Goal: Task Accomplishment & Management: Use online tool/utility

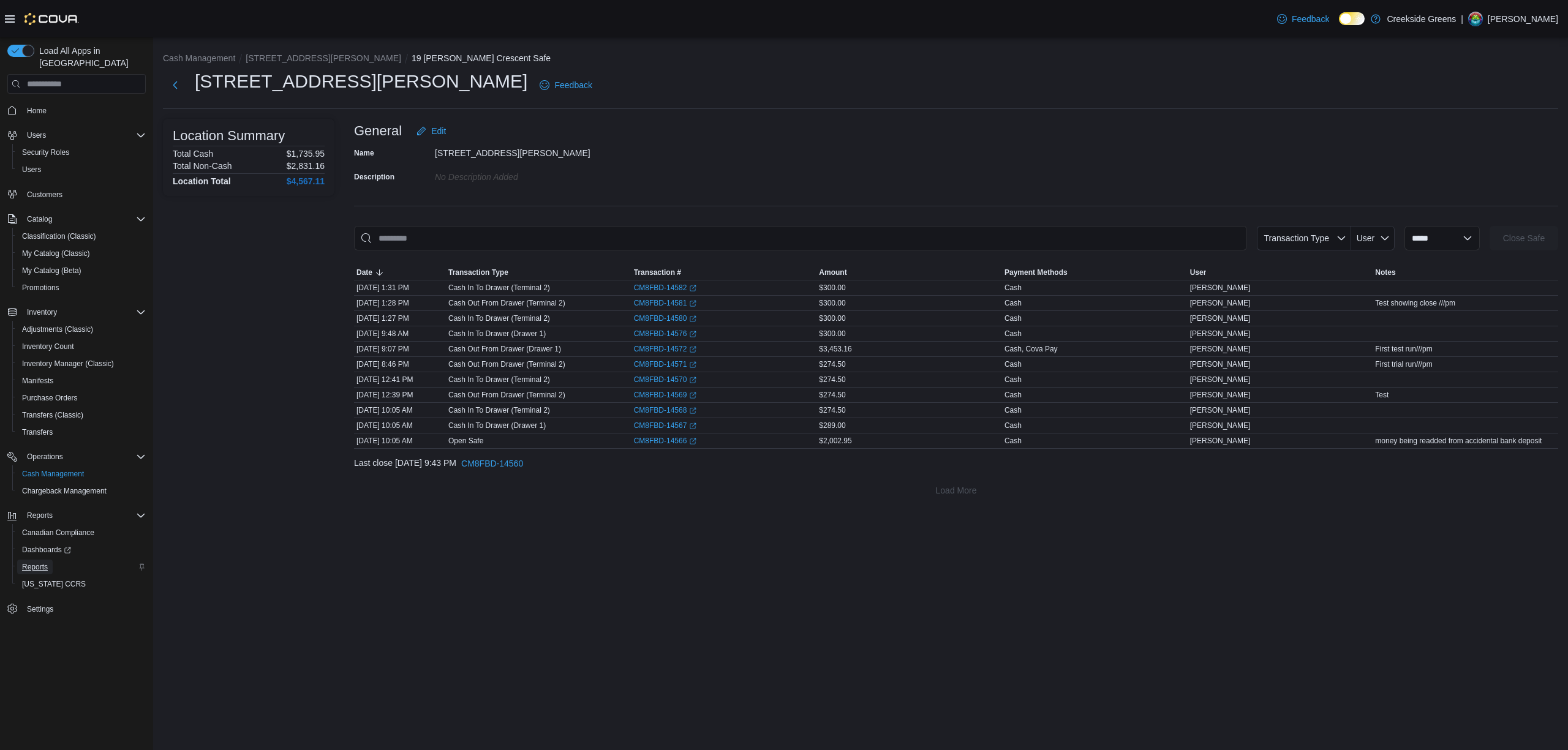
click at [45, 562] on span "Reports" at bounding box center [35, 567] width 26 height 10
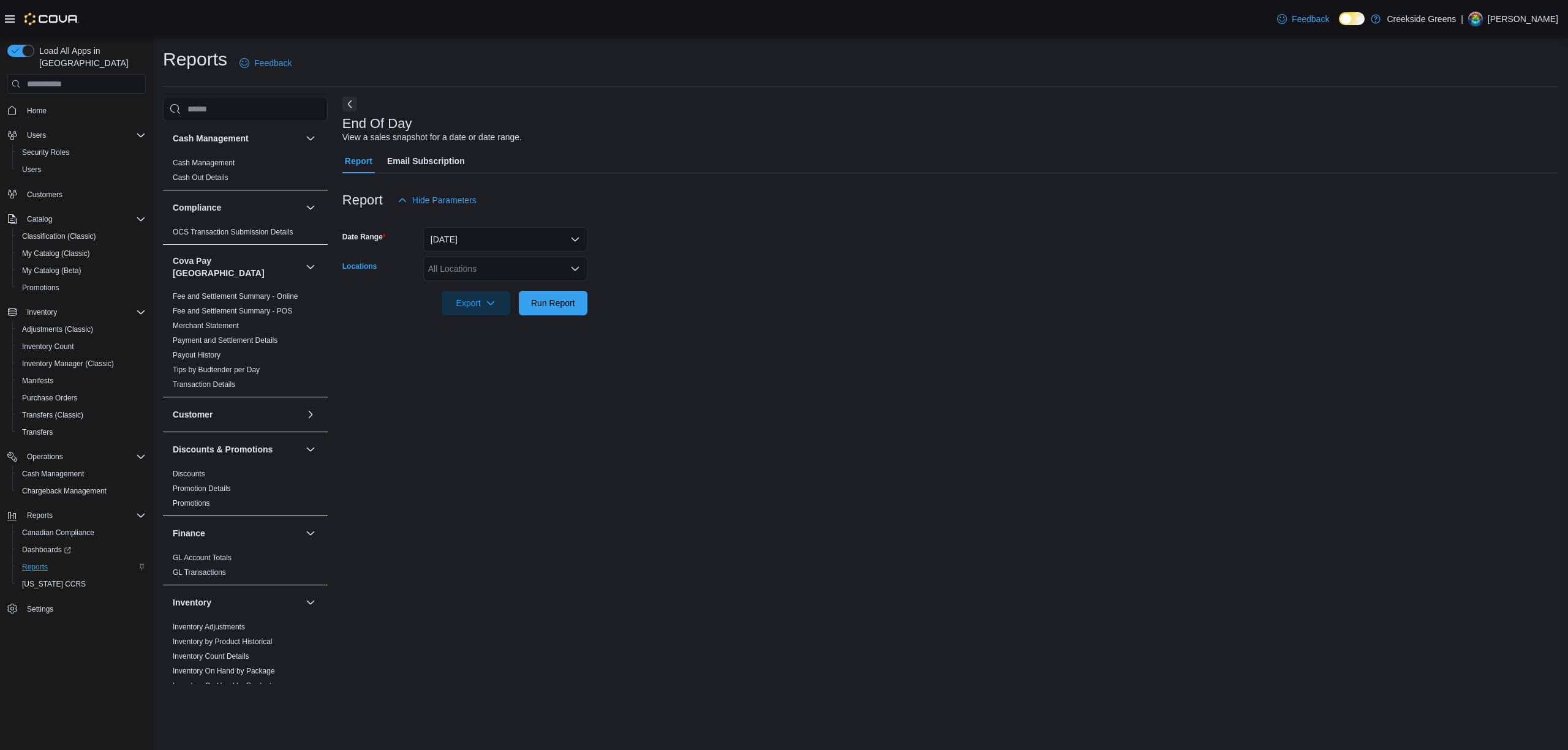
click at [508, 270] on div "All Locations" at bounding box center [505, 268] width 164 height 25
drag, startPoint x: 485, startPoint y: 327, endPoint x: 473, endPoint y: 341, distance: 18.4
click at [486, 328] on span "[STREET_ADDRESS][PERSON_NAME]" at bounding box center [527, 325] width 156 height 12
click at [494, 417] on div "End Of Day View a sales snapshot for a date or date range. Report Email Subscri…" at bounding box center [950, 391] width 1215 height 587
click at [562, 301] on span "Run Report" at bounding box center [553, 302] width 44 height 12
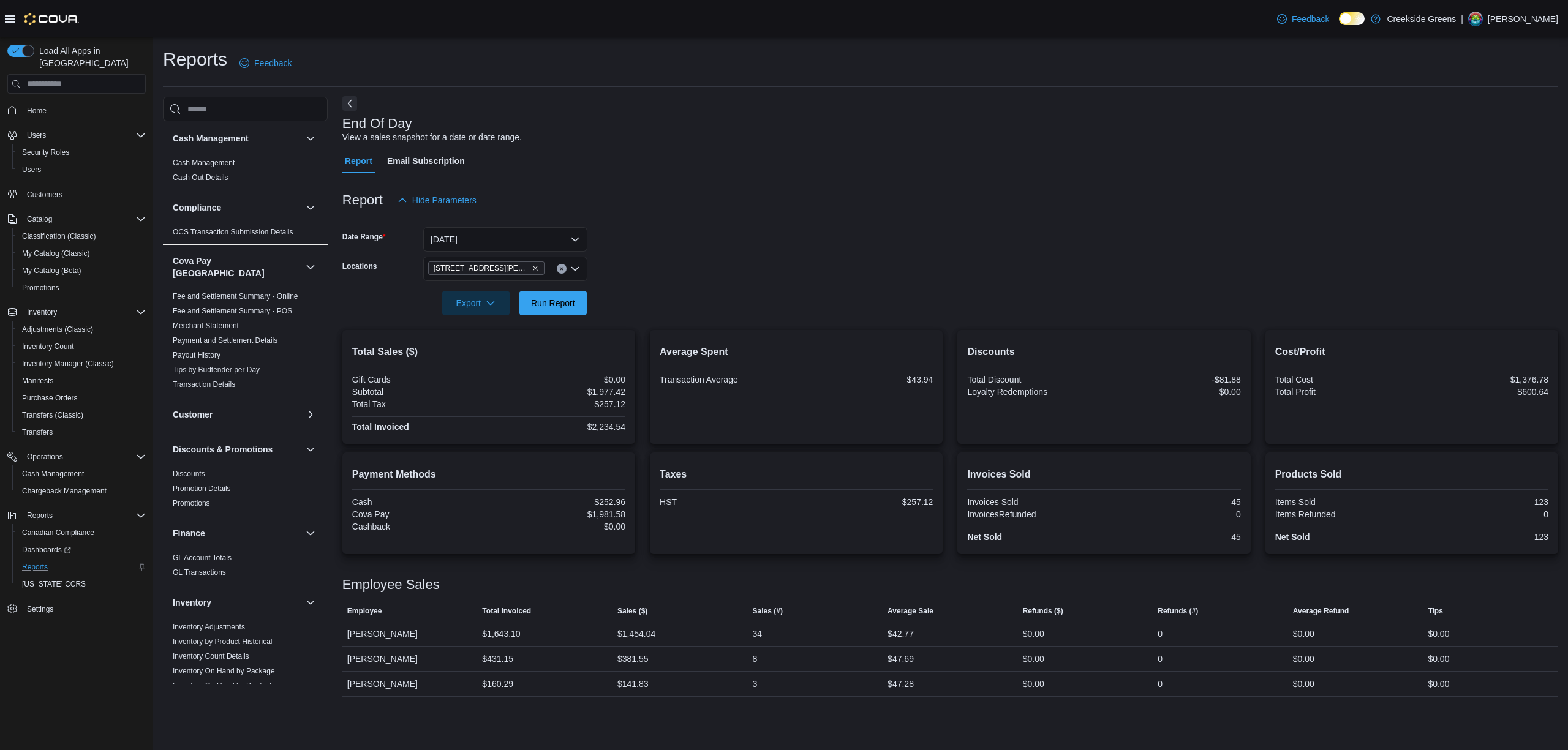
click at [346, 98] on button "Next" at bounding box center [349, 103] width 14 height 14
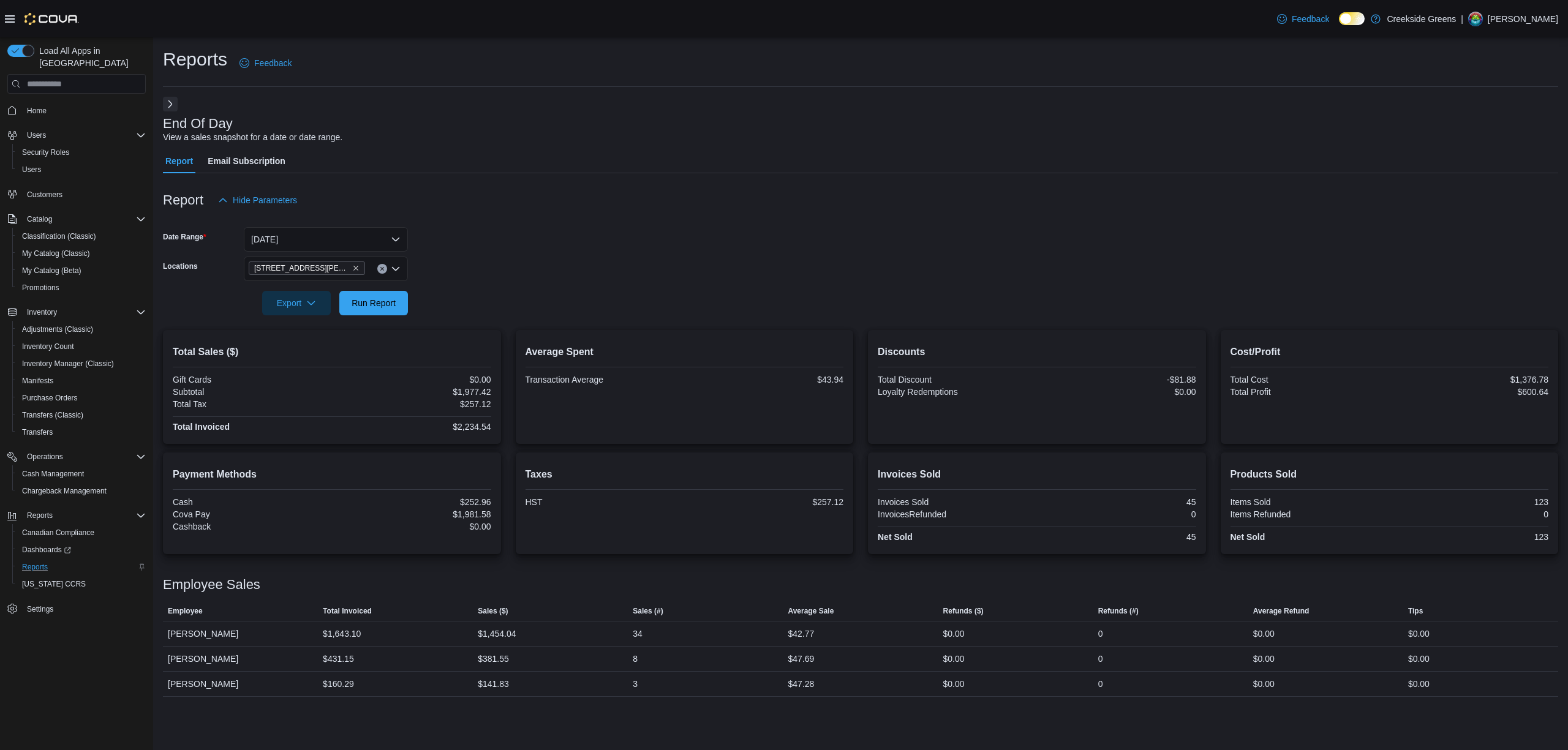
click at [11, 16] on icon at bounding box center [10, 20] width 10 height 10
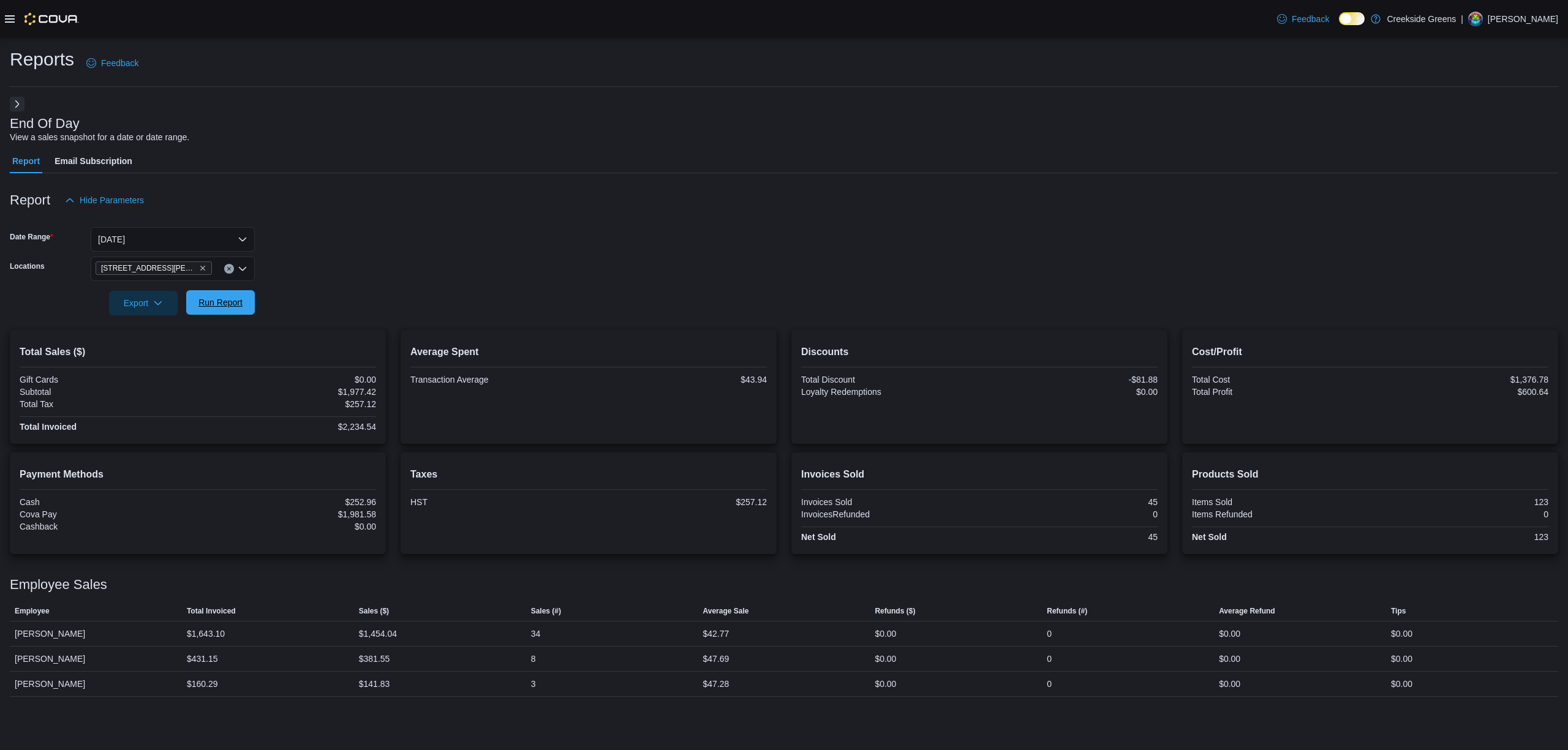
click at [238, 307] on span "Run Report" at bounding box center [221, 302] width 44 height 12
click at [233, 272] on div "[STREET_ADDRESS][PERSON_NAME]" at bounding box center [172, 268] width 164 height 25
click at [200, 268] on icon "Remove 19 Reuben Crescent from selection in this group" at bounding box center [203, 268] width 5 height 5
click at [153, 306] on span "[STREET_ADDRESS]" at bounding box center [158, 307] width 84 height 12
drag, startPoint x: 402, startPoint y: 300, endPoint x: 240, endPoint y: 307, distance: 162.2
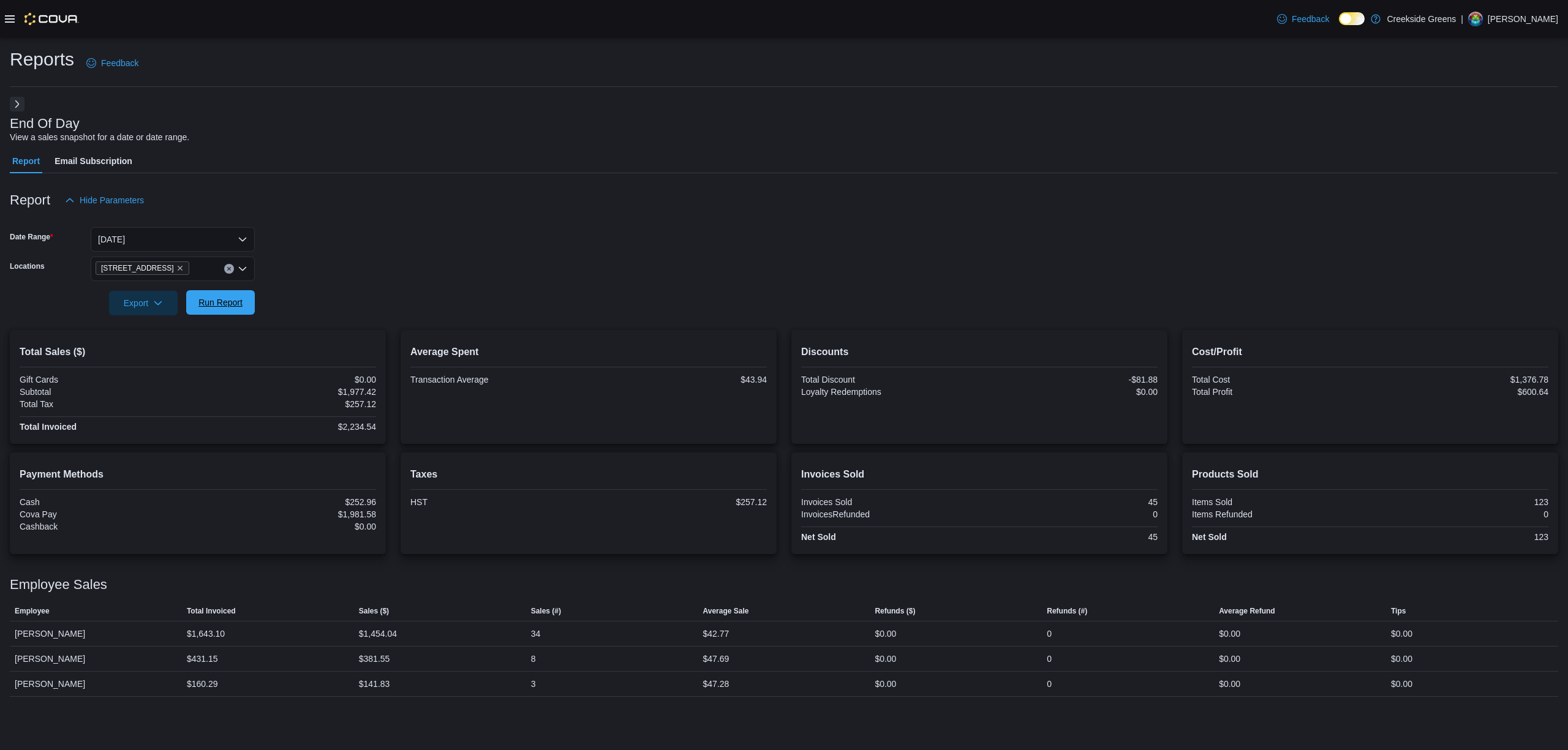
click at [393, 300] on form "Date Range Today Locations 1192 Bank Street Export Run Report" at bounding box center [784, 264] width 1548 height 103
click at [221, 296] on span "Run Report" at bounding box center [220, 302] width 54 height 25
click at [227, 271] on icon "Clear input" at bounding box center [229, 269] width 5 height 5
click at [138, 324] on span "[STREET_ADDRESS][PERSON_NAME]" at bounding box center [194, 325] width 156 height 12
drag, startPoint x: 369, startPoint y: 310, endPoint x: 332, endPoint y: 312, distance: 37.1
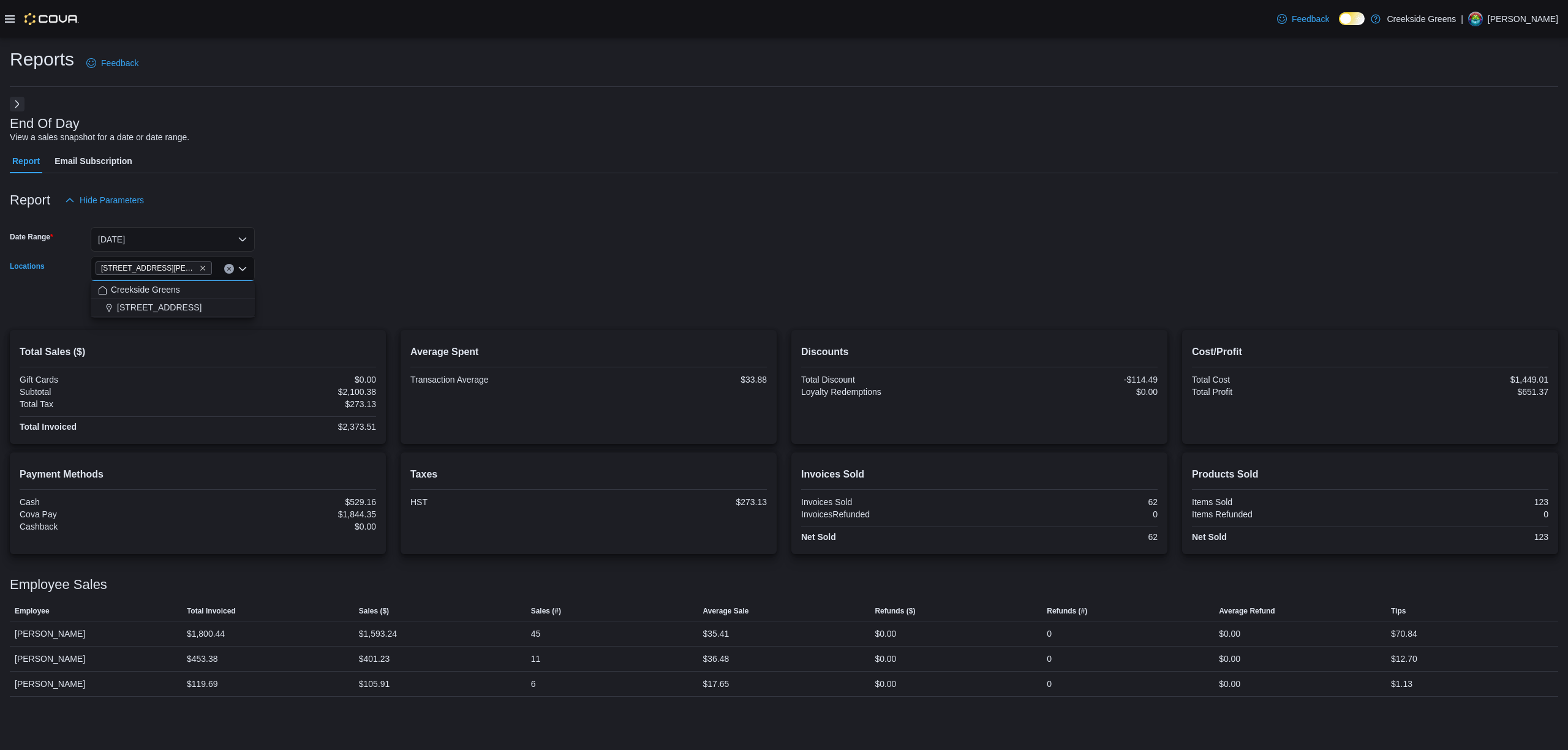
click at [360, 310] on form "Date Range Today Locations 19 Reuben Crescent Combo box. Selected. 19 Reuben Cr…" at bounding box center [784, 264] width 1548 height 103
click at [227, 300] on span "Run Report" at bounding box center [221, 302] width 44 height 12
click at [230, 306] on span "Run Report" at bounding box center [221, 302] width 44 height 12
click at [210, 295] on span "Run Report" at bounding box center [220, 302] width 54 height 25
click at [228, 312] on span "Run Report" at bounding box center [220, 302] width 54 height 25
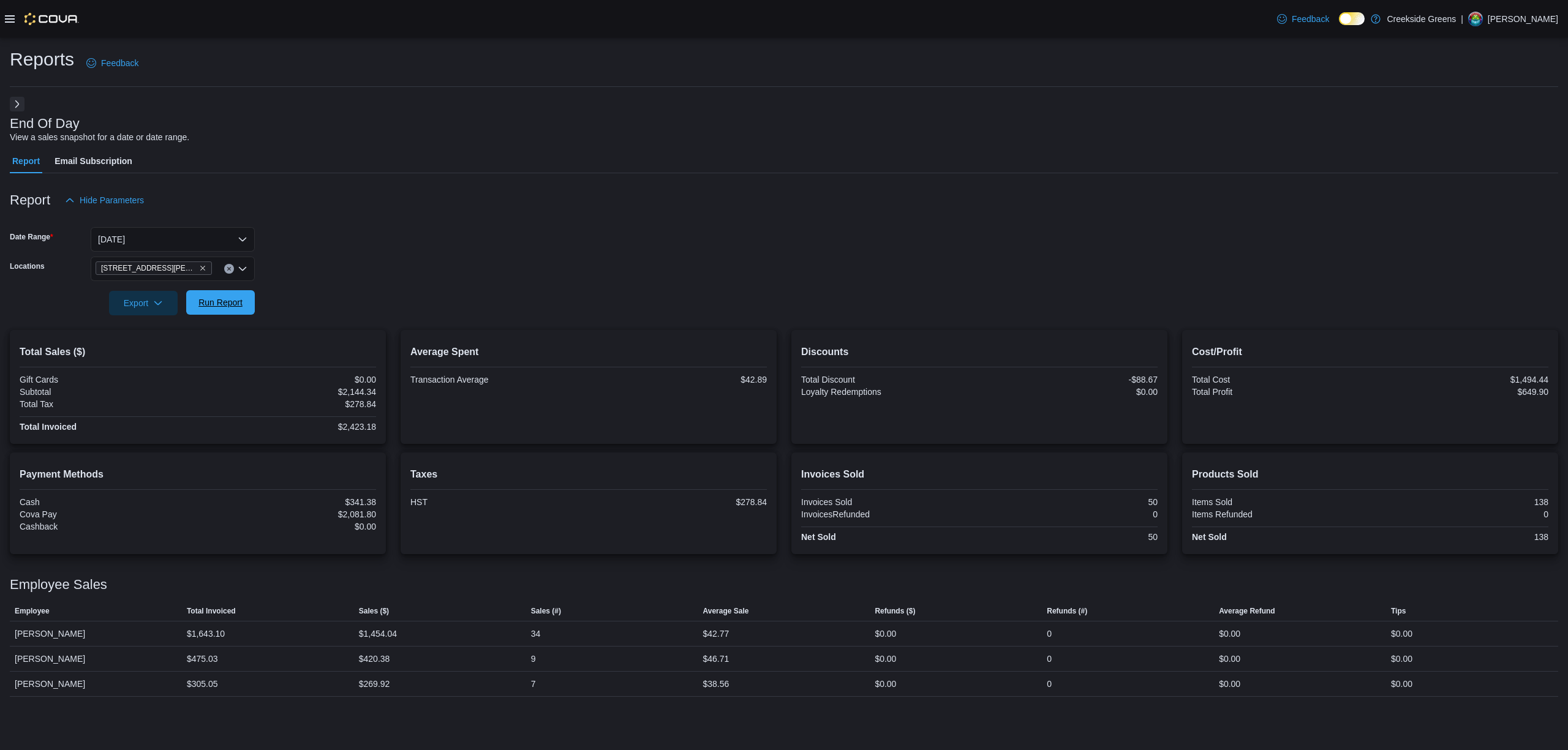
click at [232, 291] on div "Export Run Report" at bounding box center [133, 303] width 245 height 25
click at [230, 326] on div at bounding box center [784, 322] width 1548 height 14
click at [237, 300] on span "Run Report" at bounding box center [221, 302] width 44 height 12
click at [207, 304] on span "Run Report" at bounding box center [221, 302] width 44 height 12
click at [211, 301] on span "Run Report" at bounding box center [221, 302] width 44 height 12
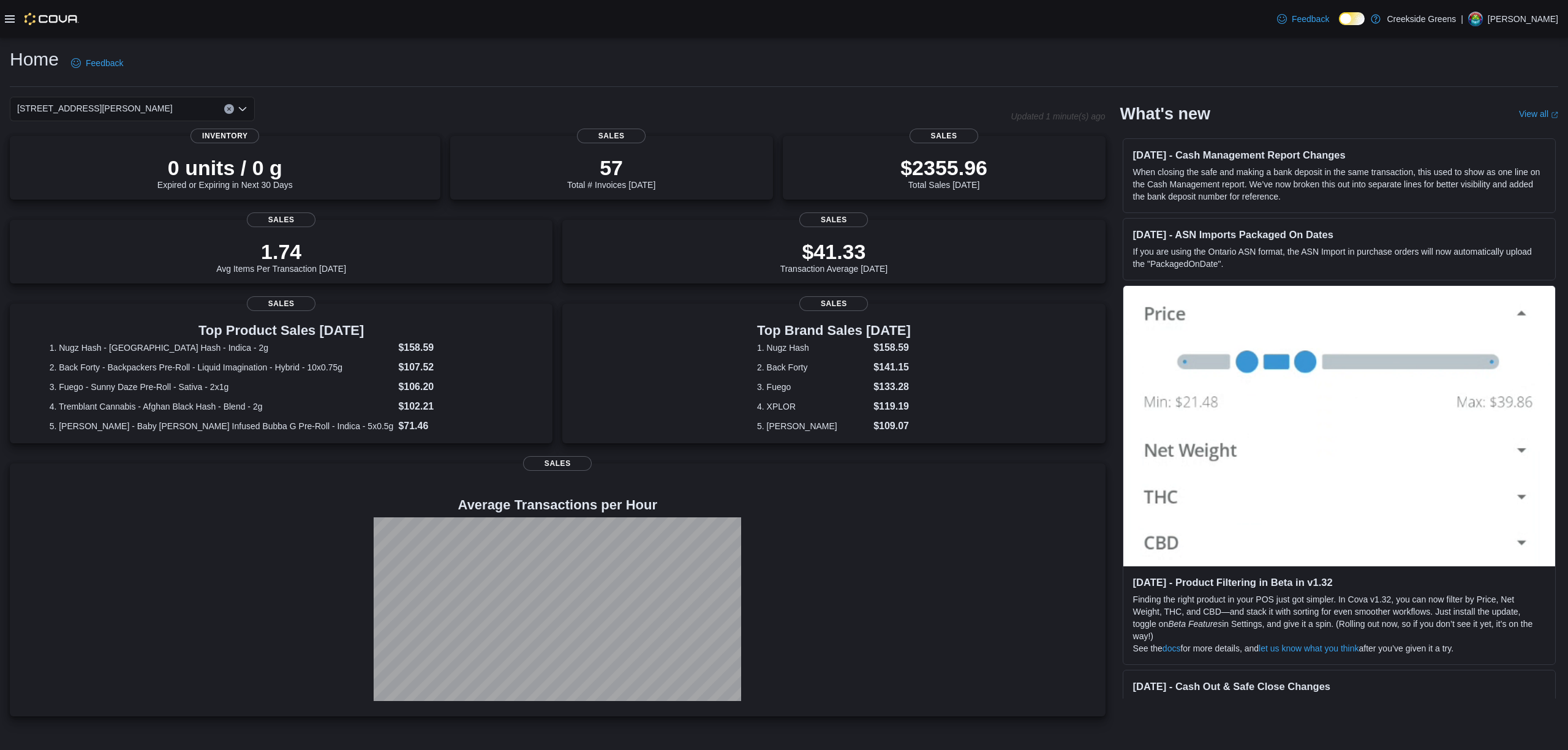
click at [11, 14] on icon at bounding box center [10, 20] width 10 height 10
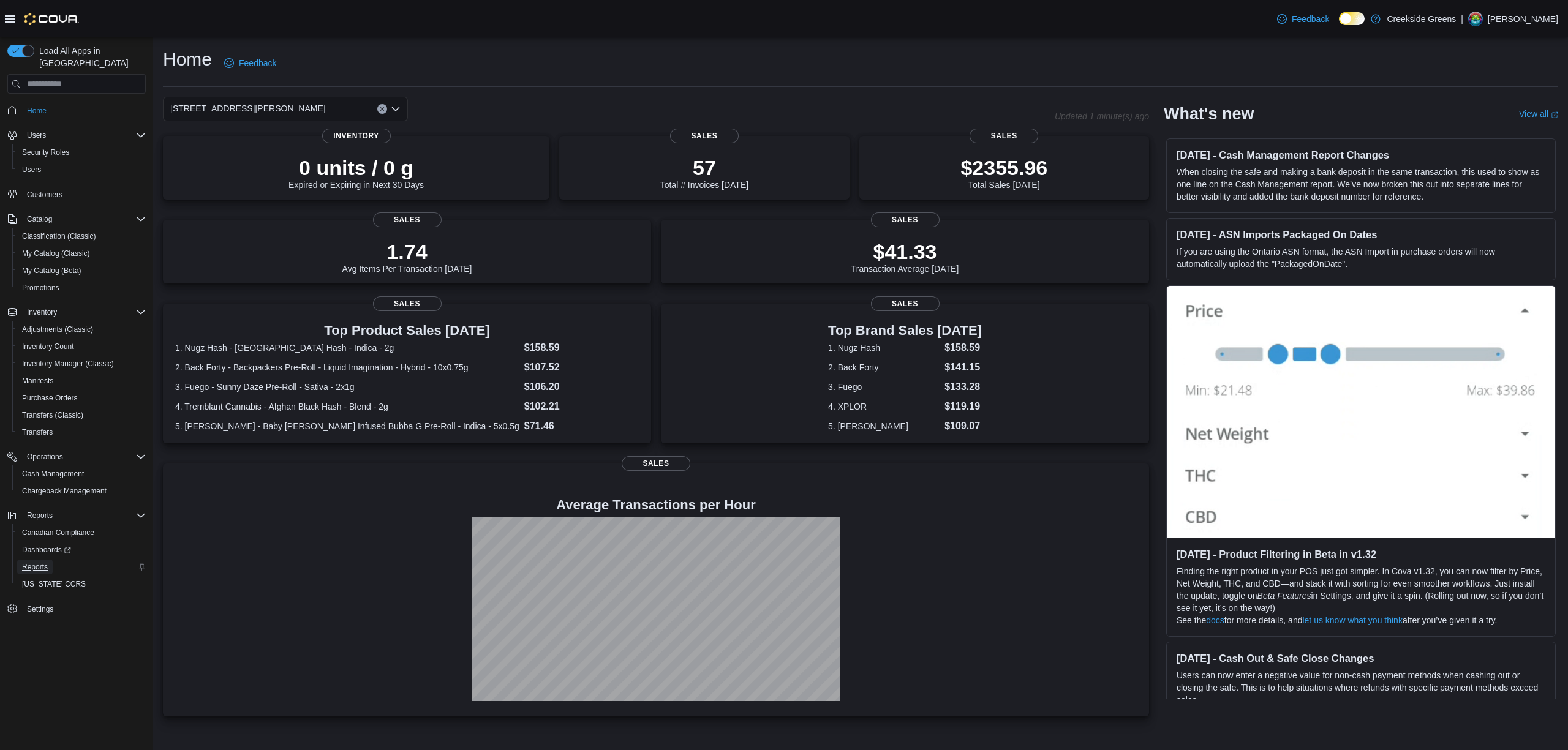
click at [32, 562] on span "Reports" at bounding box center [35, 567] width 26 height 10
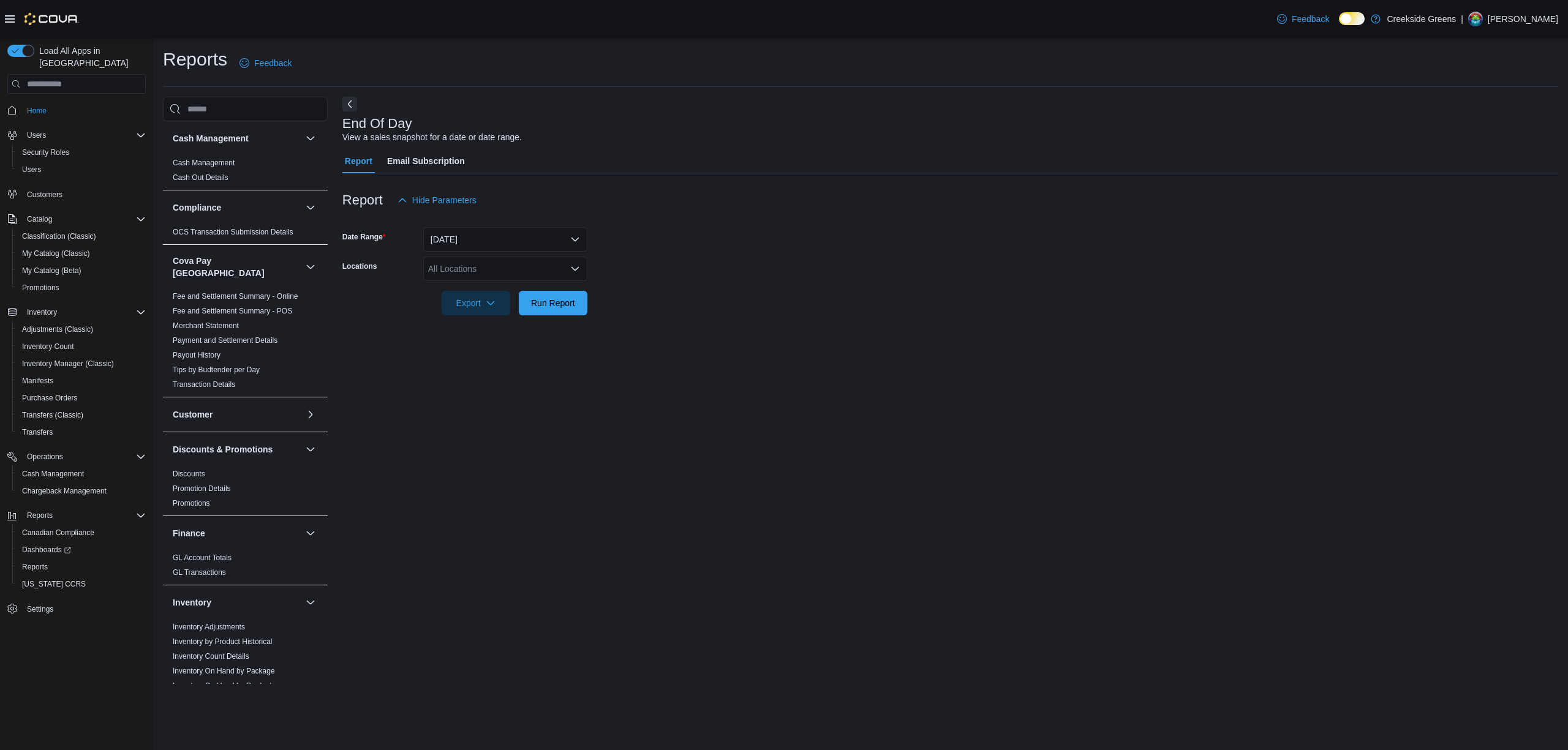
click at [451, 263] on div "All Locations" at bounding box center [505, 268] width 164 height 25
click at [480, 330] on span "[STREET_ADDRESS][PERSON_NAME]" at bounding box center [527, 325] width 156 height 12
click at [540, 430] on div "End Of Day View a sales snapshot for a date or date range. Report Email Subscri…" at bounding box center [950, 391] width 1215 height 587
click at [550, 304] on span "Run Report" at bounding box center [553, 302] width 44 height 12
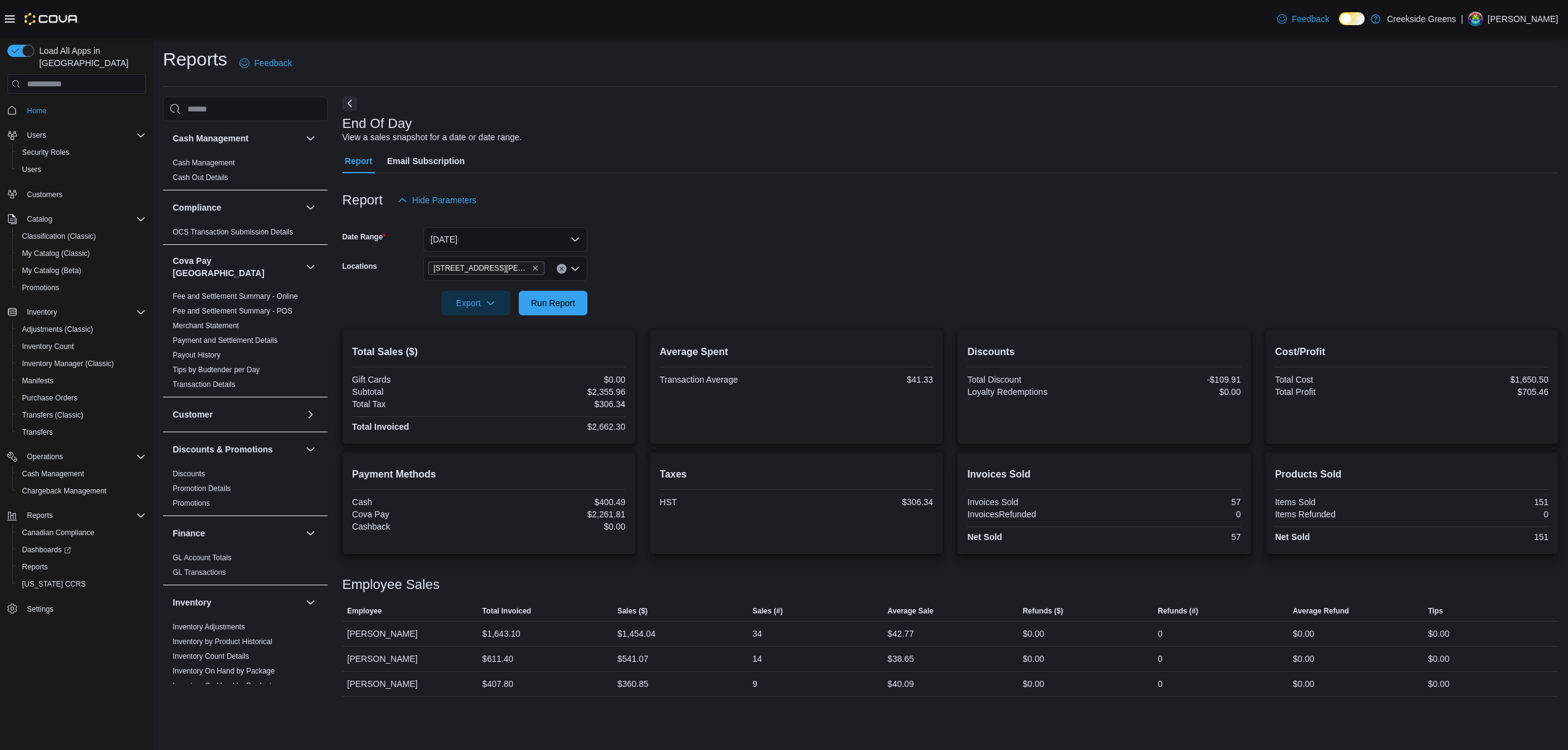
click at [346, 104] on button "Next" at bounding box center [349, 103] width 14 height 14
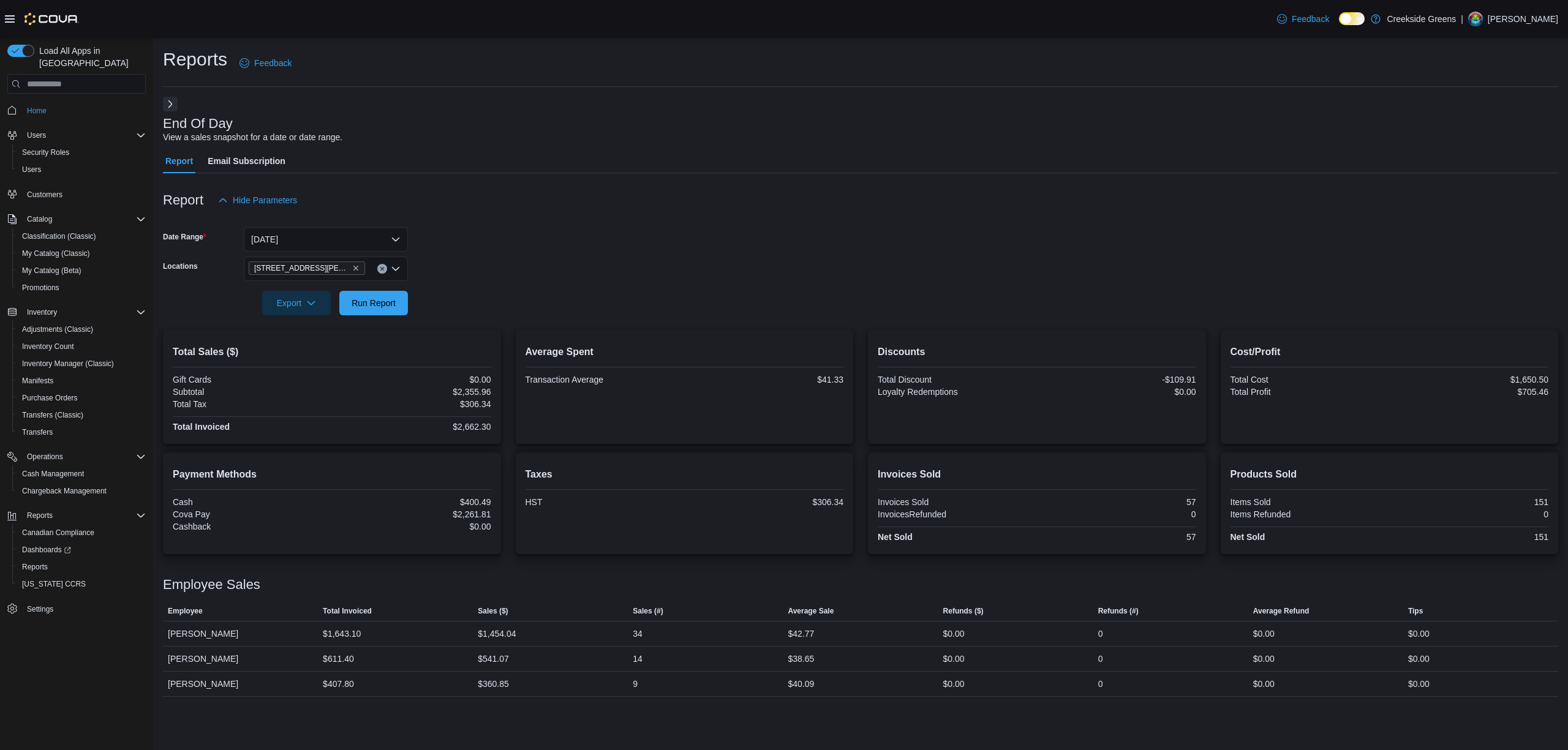
click at [9, 19] on icon at bounding box center [10, 19] width 10 height 8
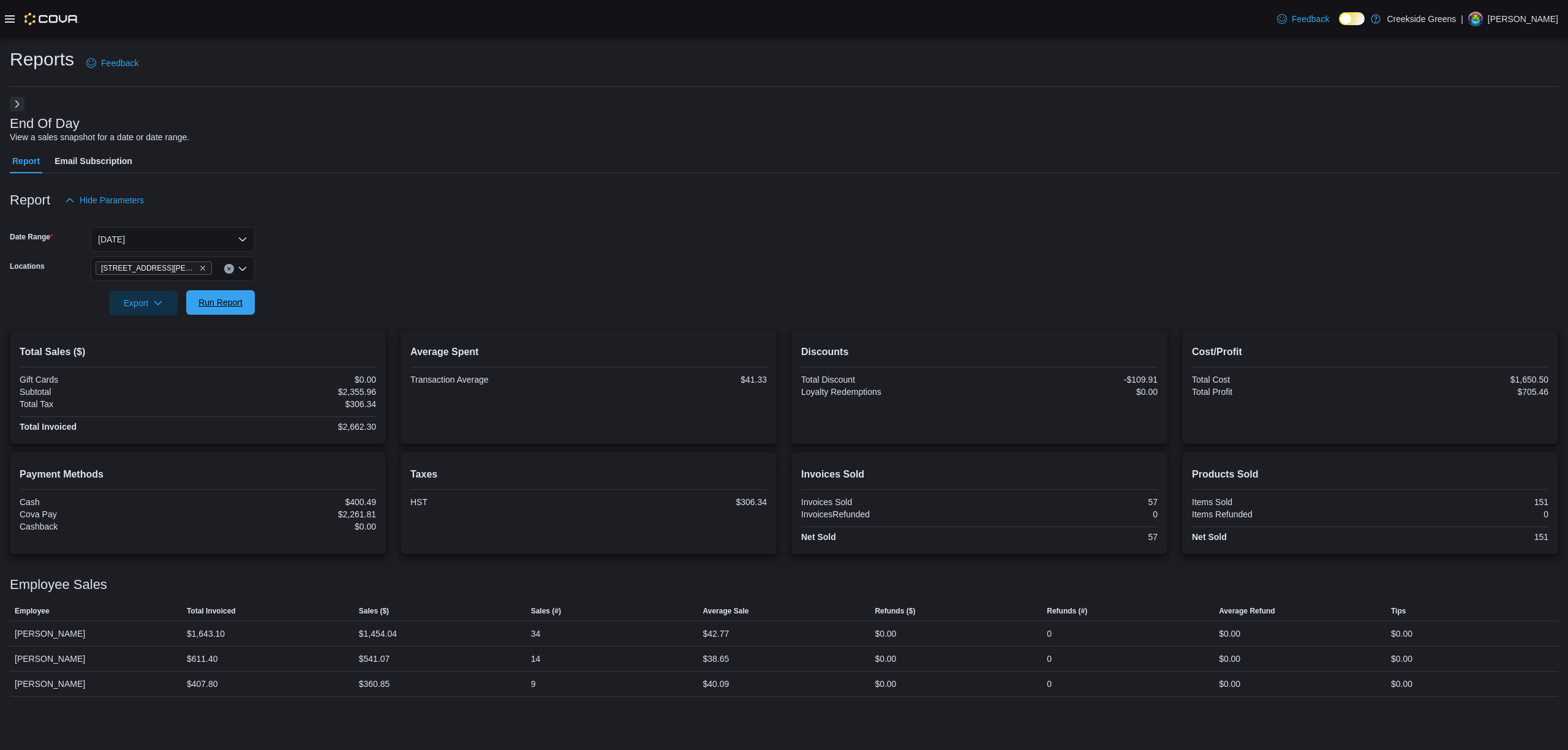
click at [210, 296] on span "Run Report" at bounding box center [220, 302] width 54 height 25
click at [8, 14] on icon at bounding box center [10, 20] width 10 height 10
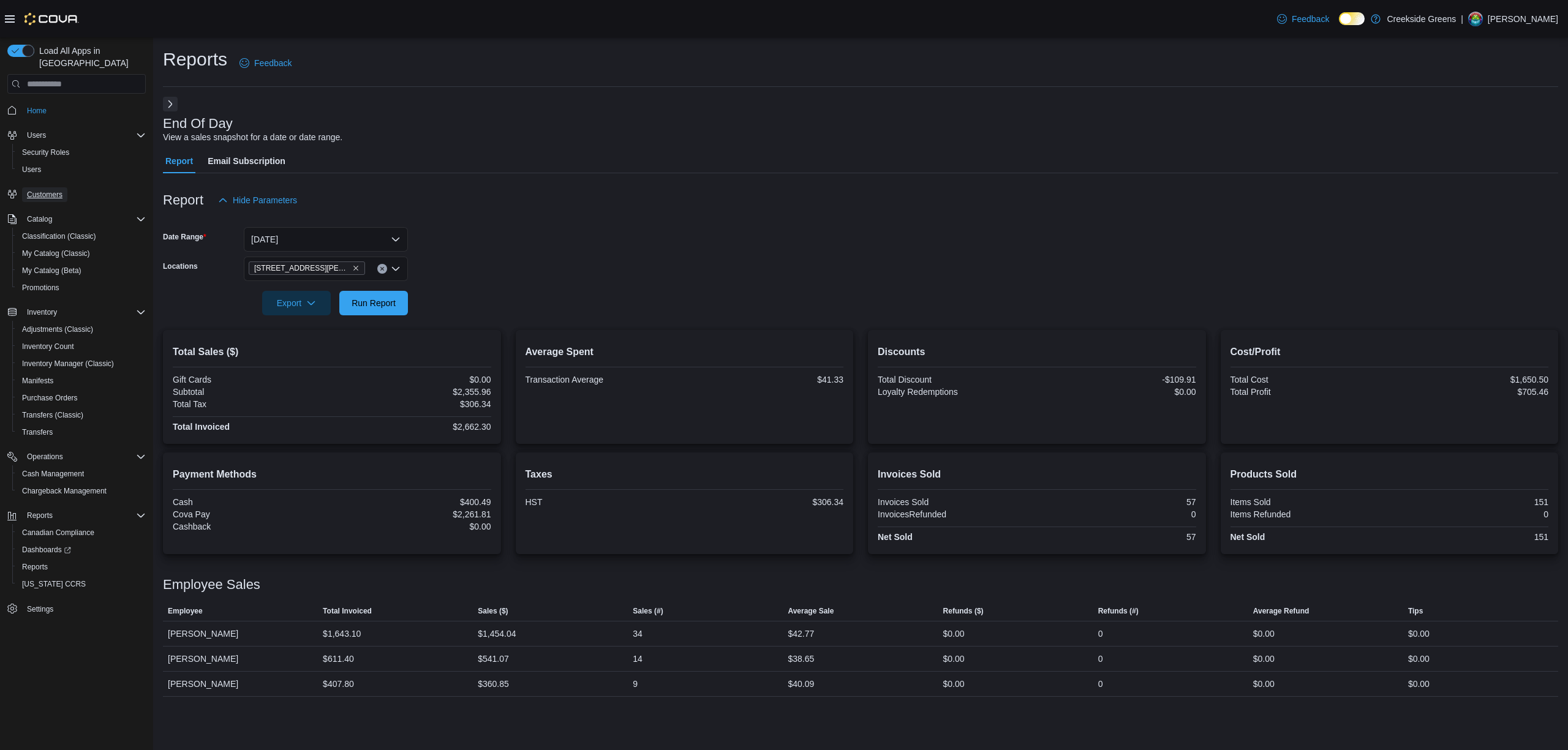
click at [43, 190] on span "Customers" at bounding box center [45, 195] width 36 height 10
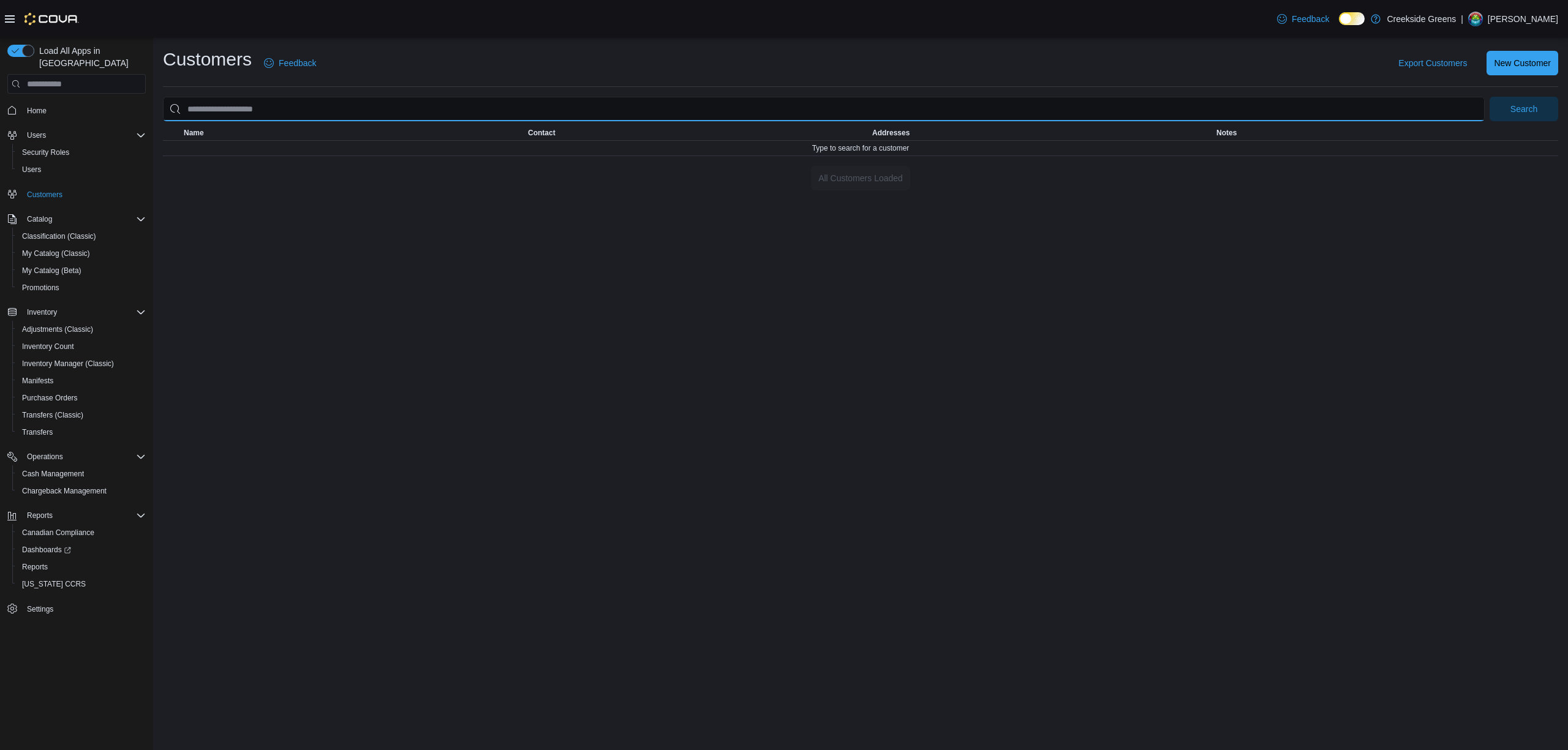
click at [319, 110] on input "search" at bounding box center [824, 109] width 1322 height 25
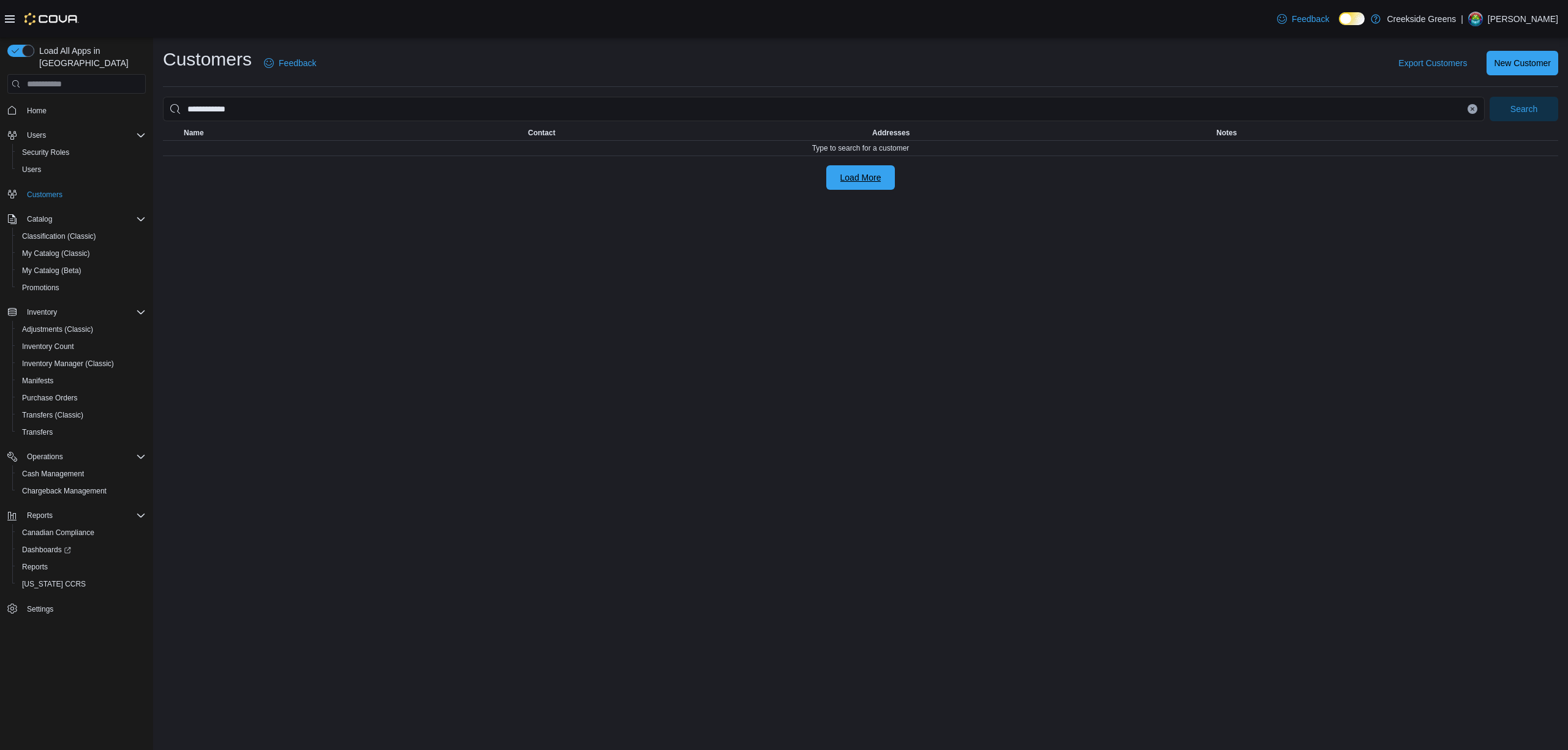
click at [841, 182] on span "Load More" at bounding box center [861, 177] width 41 height 12
click at [273, 278] on div "**********" at bounding box center [860, 393] width 1415 height 713
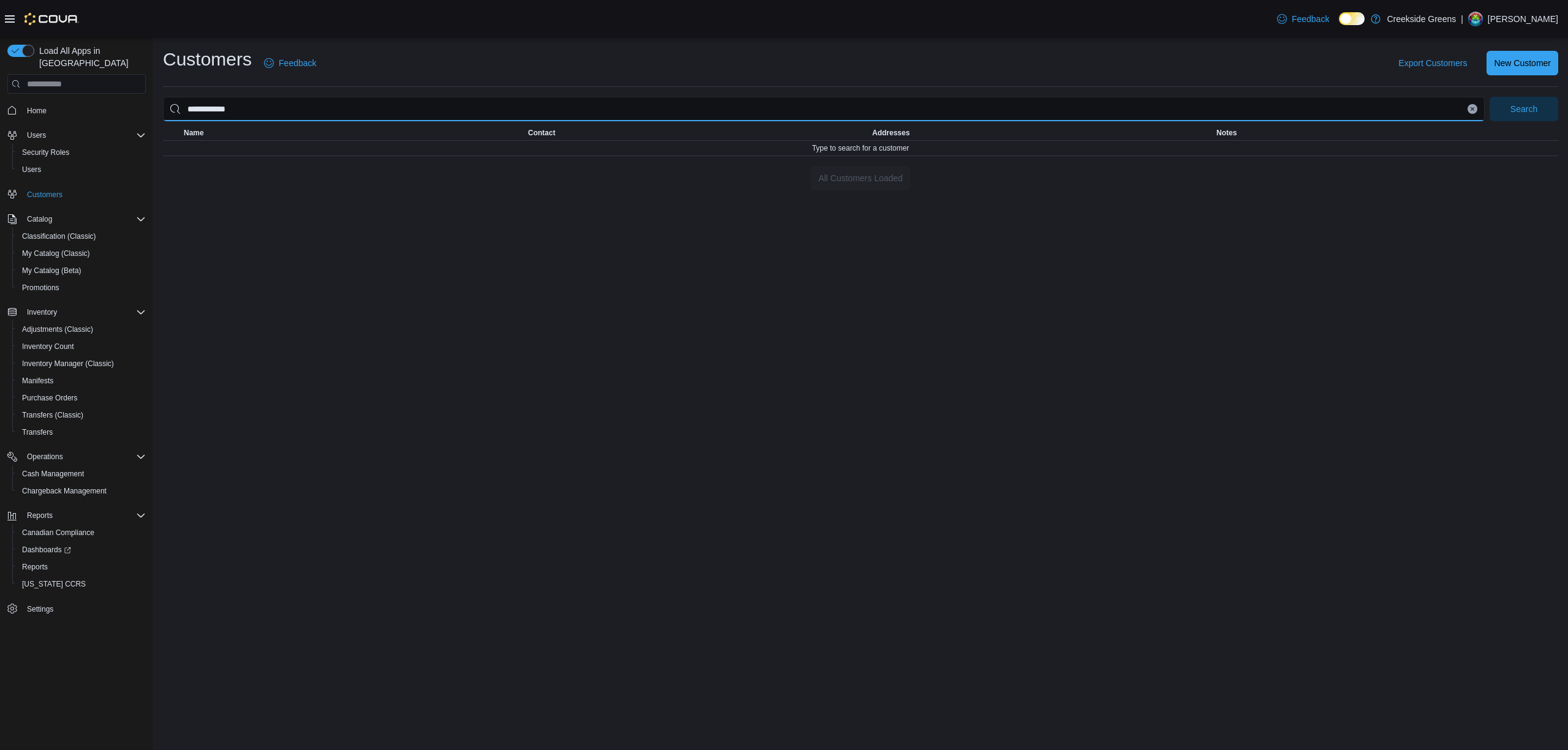
click at [1479, 106] on input "**********" at bounding box center [824, 109] width 1322 height 25
type input "**********"
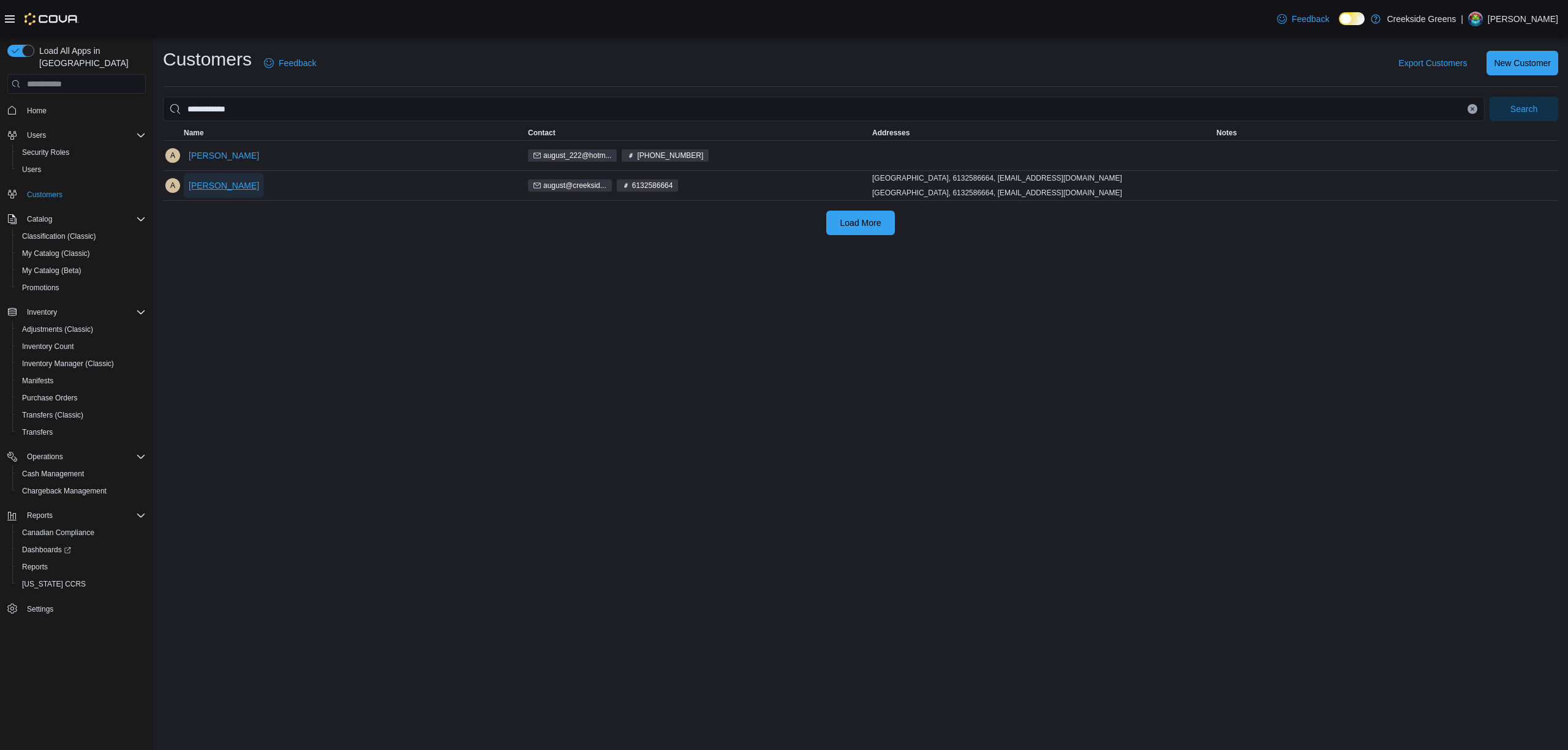
click at [210, 186] on span "[PERSON_NAME]" at bounding box center [223, 186] width 71 height 12
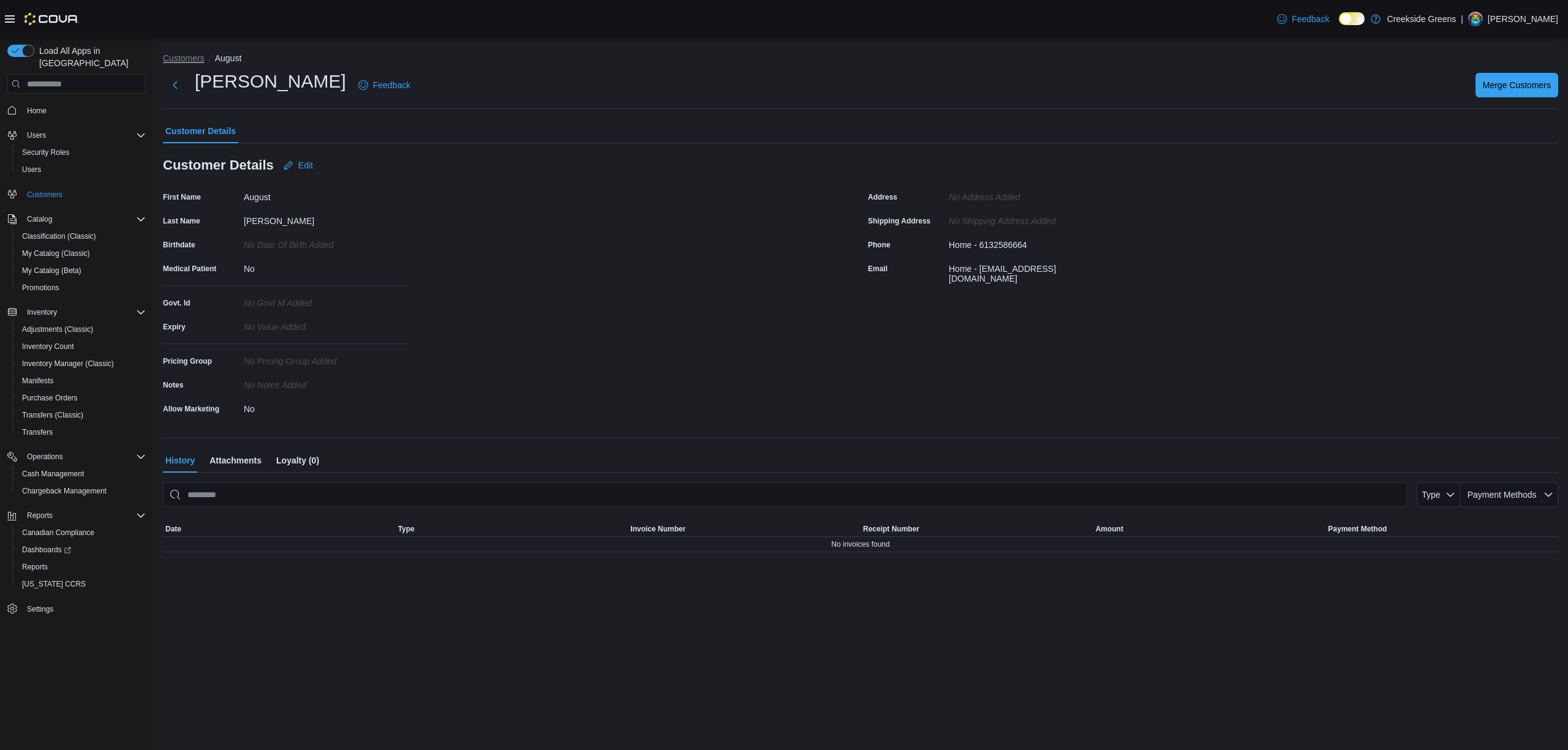
click at [187, 60] on button "Customers" at bounding box center [183, 59] width 42 height 10
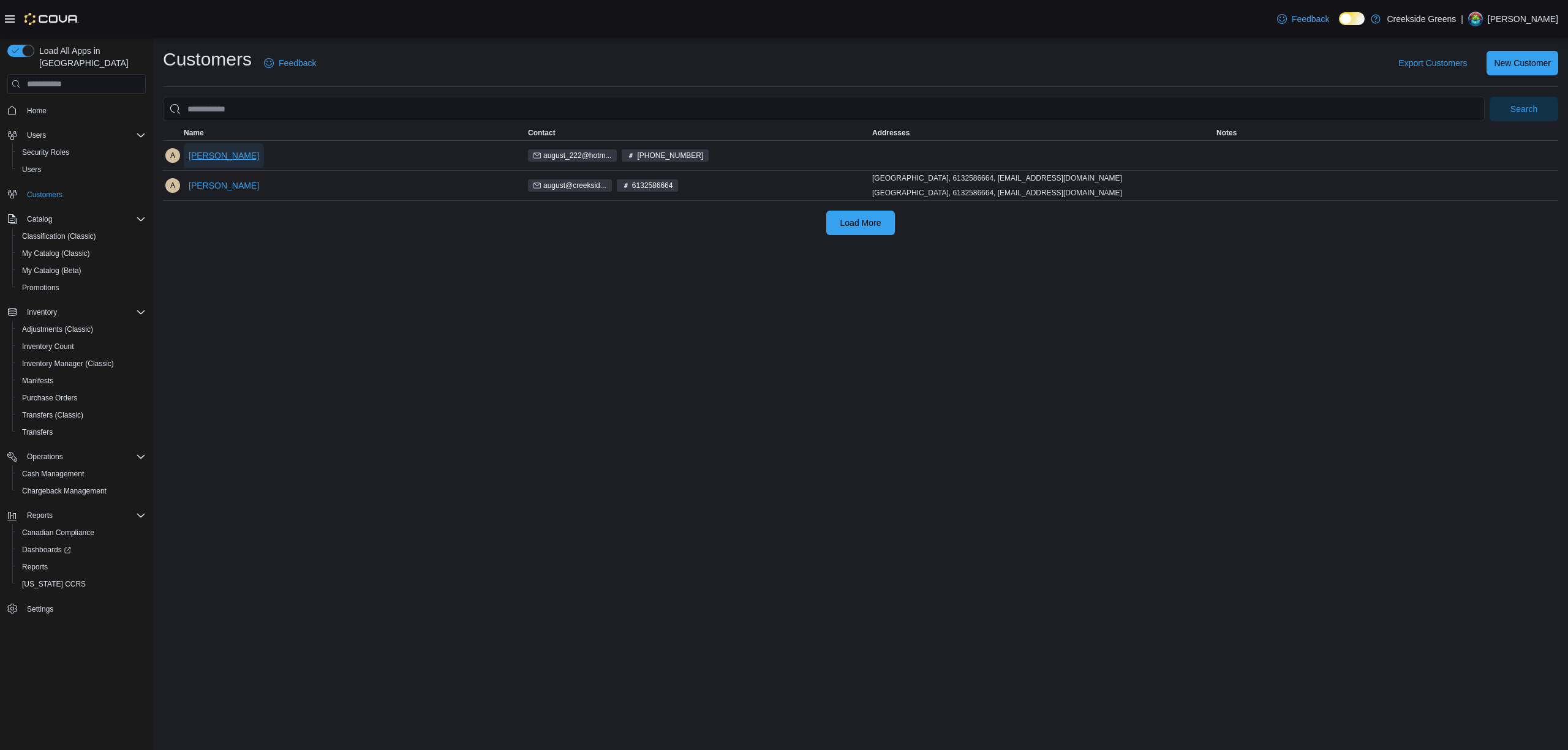
click at [219, 155] on span "[PERSON_NAME]" at bounding box center [223, 155] width 71 height 12
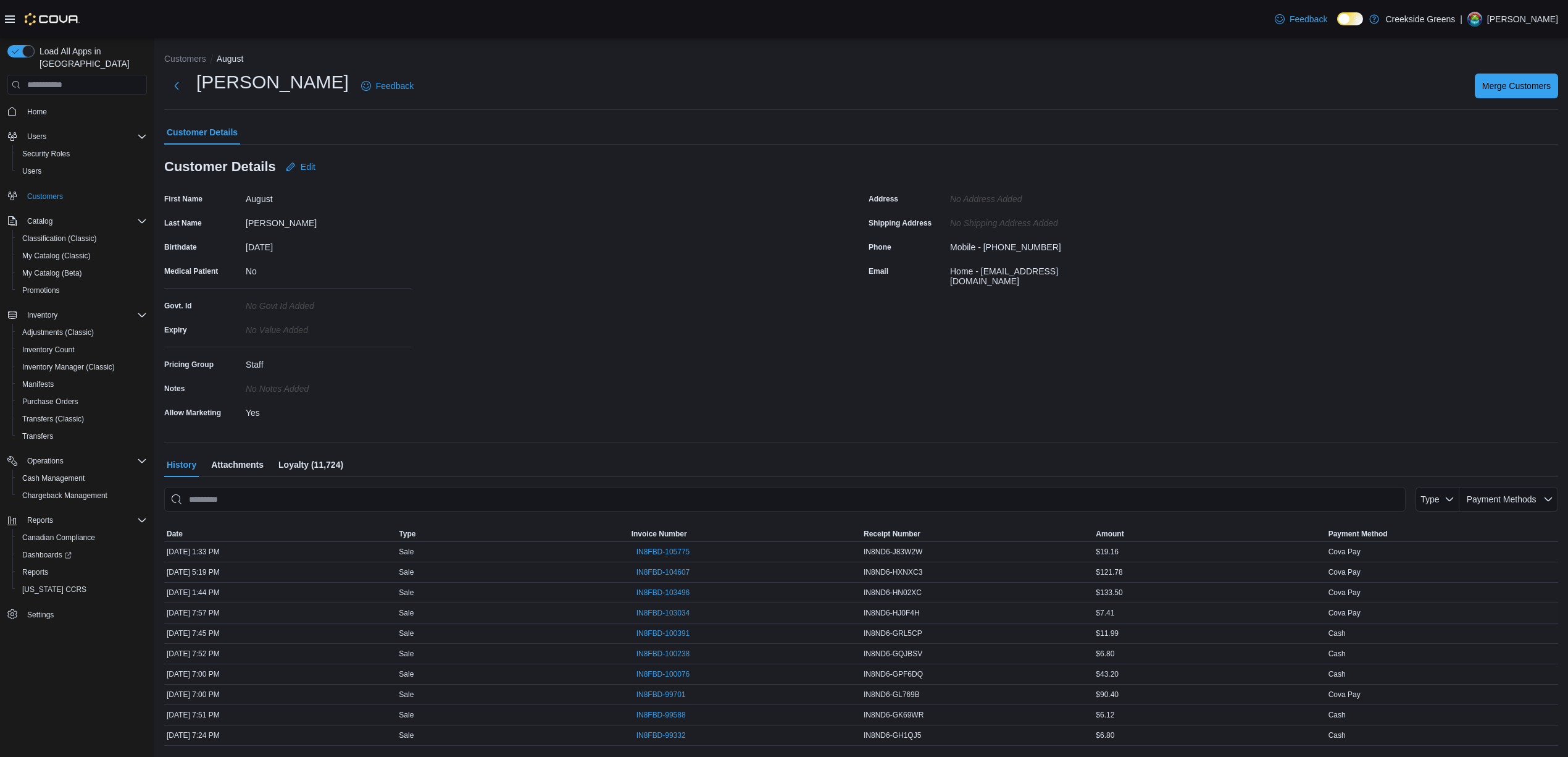
drag, startPoint x: 233, startPoint y: 608, endPoint x: 168, endPoint y: 603, distance: 65.2
click at [160, 601] on div "Customers [PERSON_NAME] Feedback Merge Customers Customer Details Customer Deta…" at bounding box center [861, 412] width 1414 height 748
click at [220, 548] on span "[DATE] 1:33 PM" at bounding box center [193, 552] width 53 height 10
click at [526, 467] on div "History Attachments Loyalty (11,724)" at bounding box center [861, 464] width 1395 height 25
click at [665, 549] on span "IN8FBD-105775" at bounding box center [663, 552] width 54 height 10
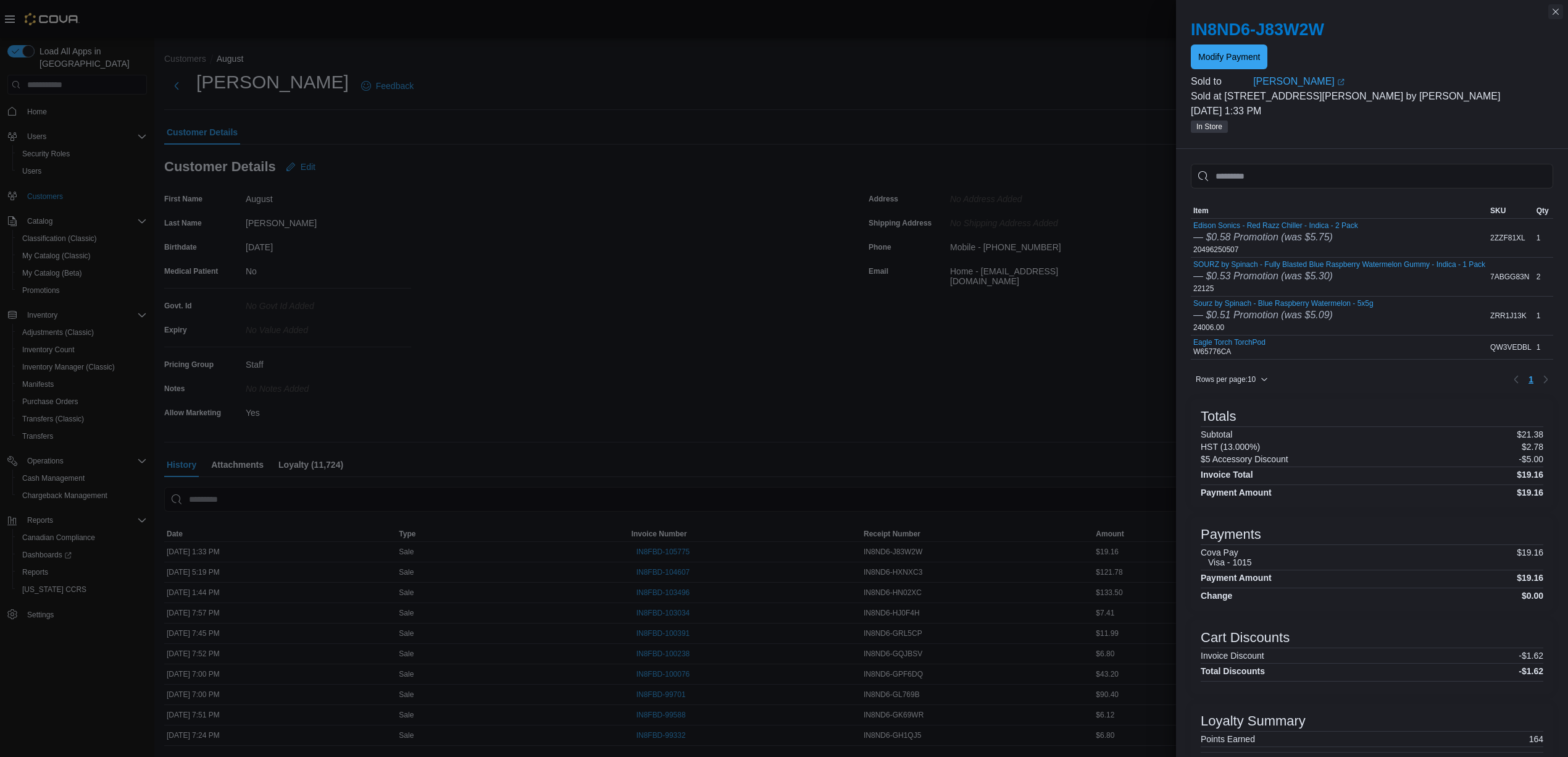
click at [1559, 15] on button "Close this dialog" at bounding box center [1555, 11] width 15 height 15
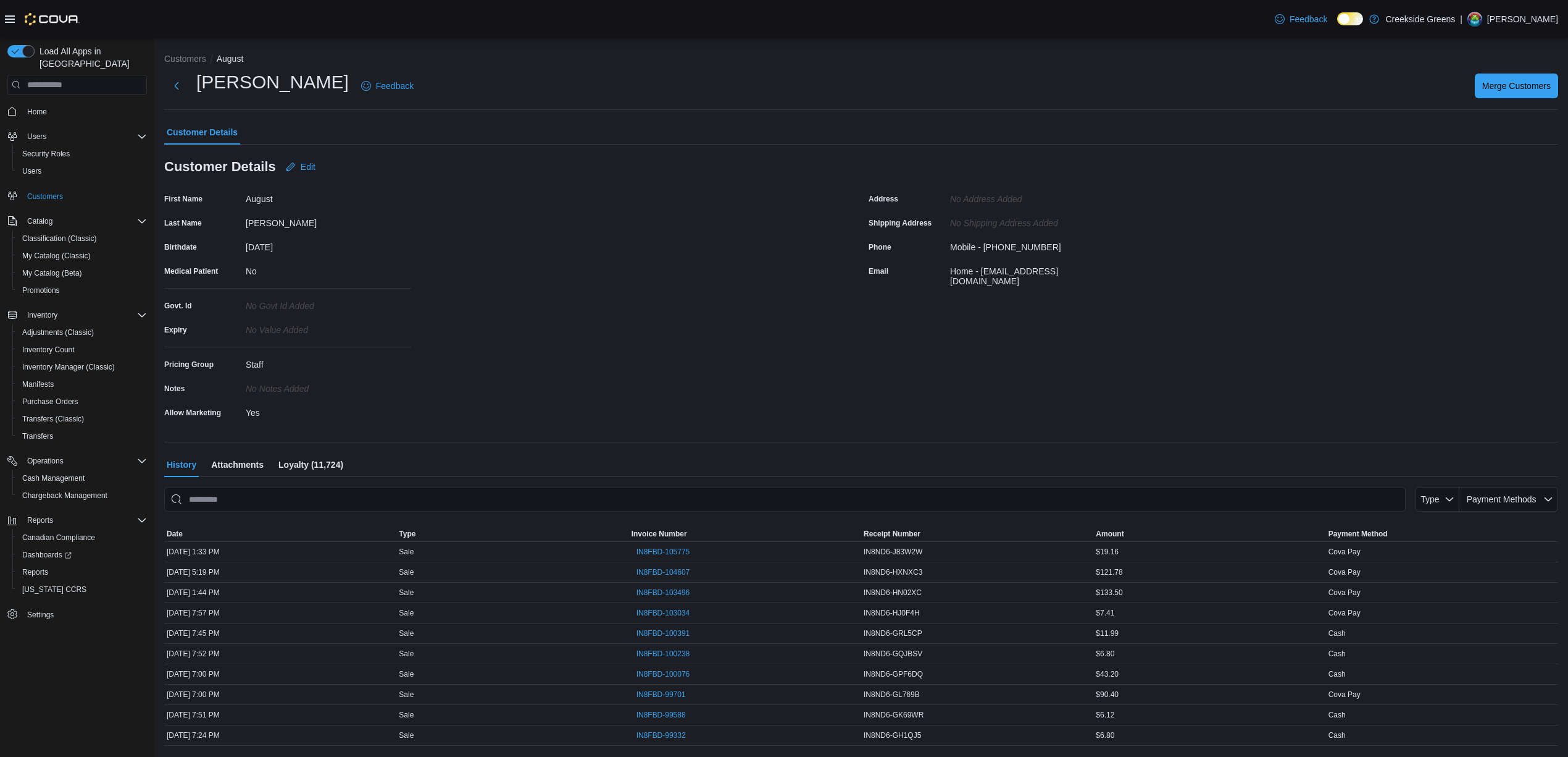
drag, startPoint x: 178, startPoint y: 550, endPoint x: 304, endPoint y: 549, distance: 126.0
click at [304, 549] on div "[DATE] 1:33 PM" at bounding box center [280, 551] width 232 height 15
click at [45, 567] on span "Reports" at bounding box center [35, 572] width 26 height 10
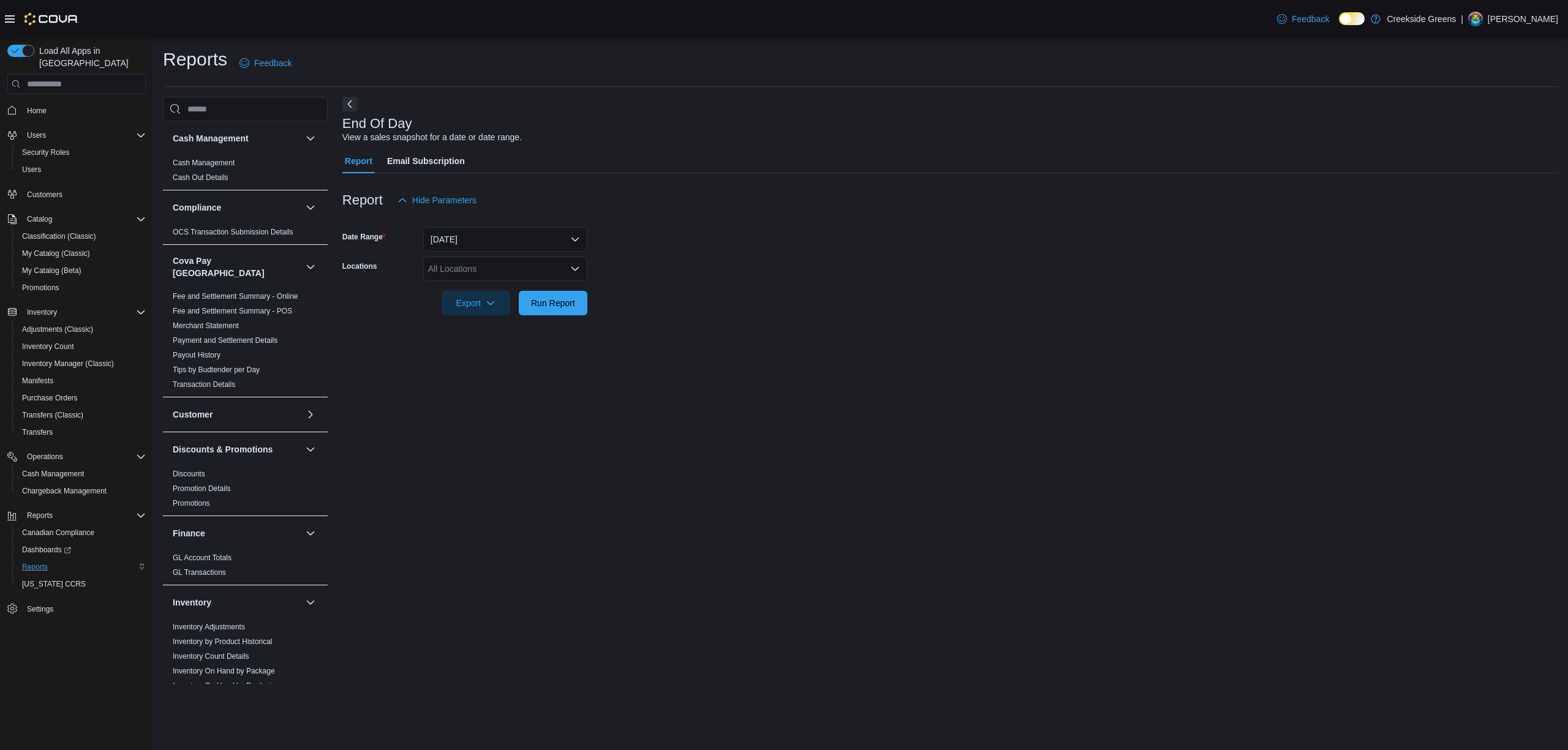
click at [483, 265] on div "All Locations" at bounding box center [505, 268] width 164 height 25
click at [500, 329] on span "[STREET_ADDRESS][PERSON_NAME]" at bounding box center [527, 325] width 156 height 12
drag, startPoint x: 455, startPoint y: 404, endPoint x: 500, endPoint y: 349, distance: 71.1
click at [465, 392] on div "End Of Day View a sales snapshot for a date or date range. Report Email Subscri…" at bounding box center [950, 391] width 1215 height 587
click at [546, 312] on span "Run Report" at bounding box center [553, 302] width 54 height 25
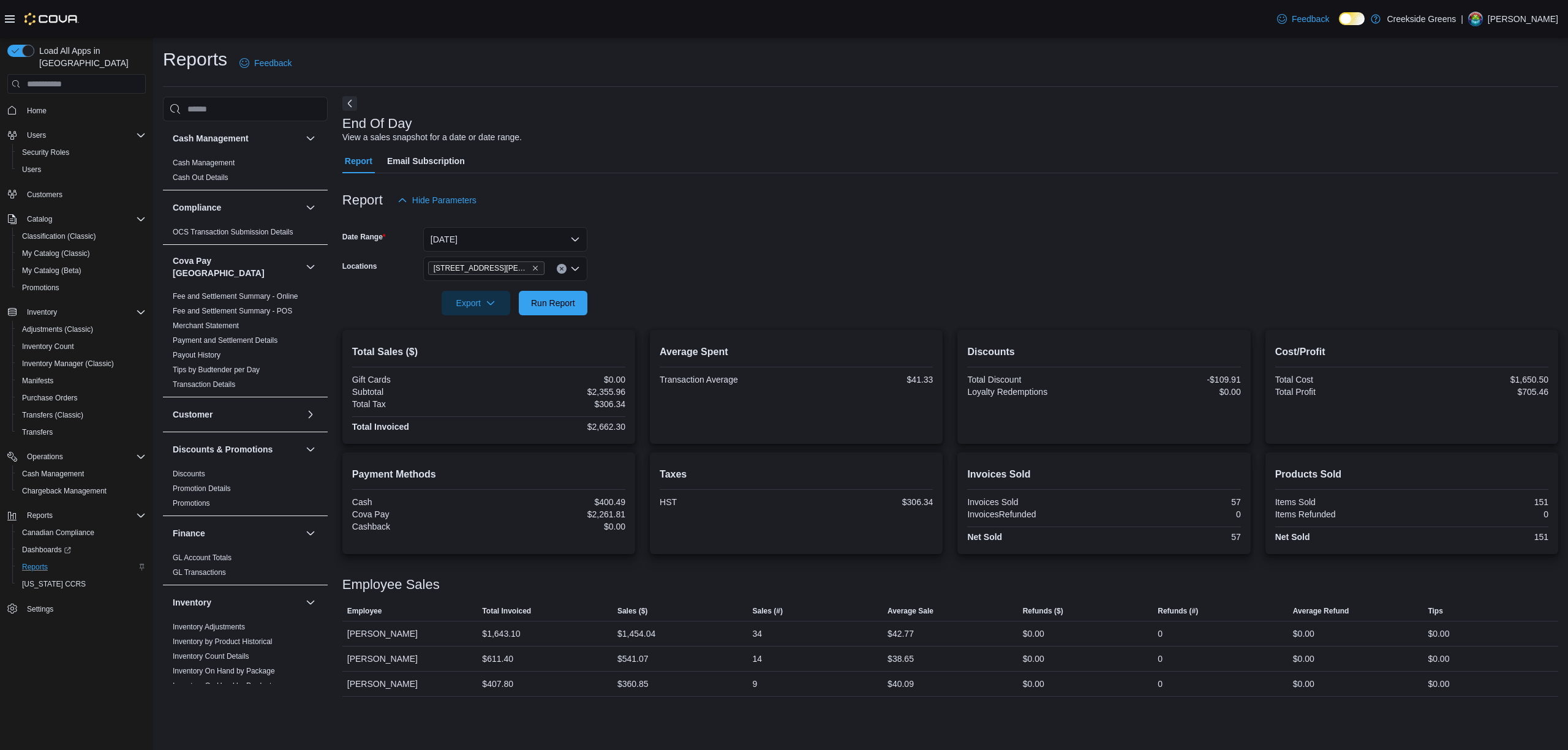
click at [352, 103] on button "Next" at bounding box center [349, 103] width 14 height 14
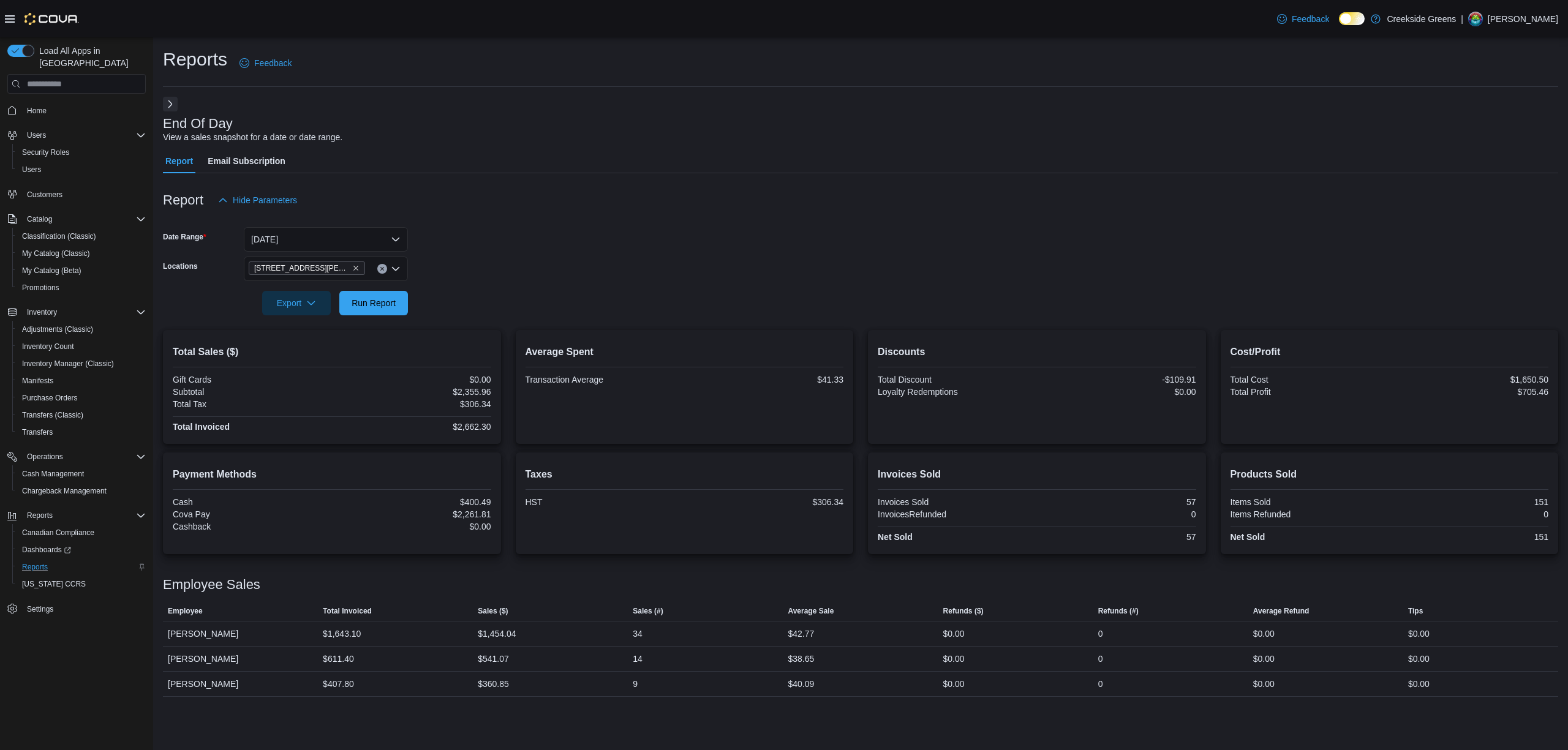
drag, startPoint x: 12, startPoint y: 17, endPoint x: 0, endPoint y: 44, distance: 29.5
click at [12, 16] on icon at bounding box center [10, 20] width 10 height 10
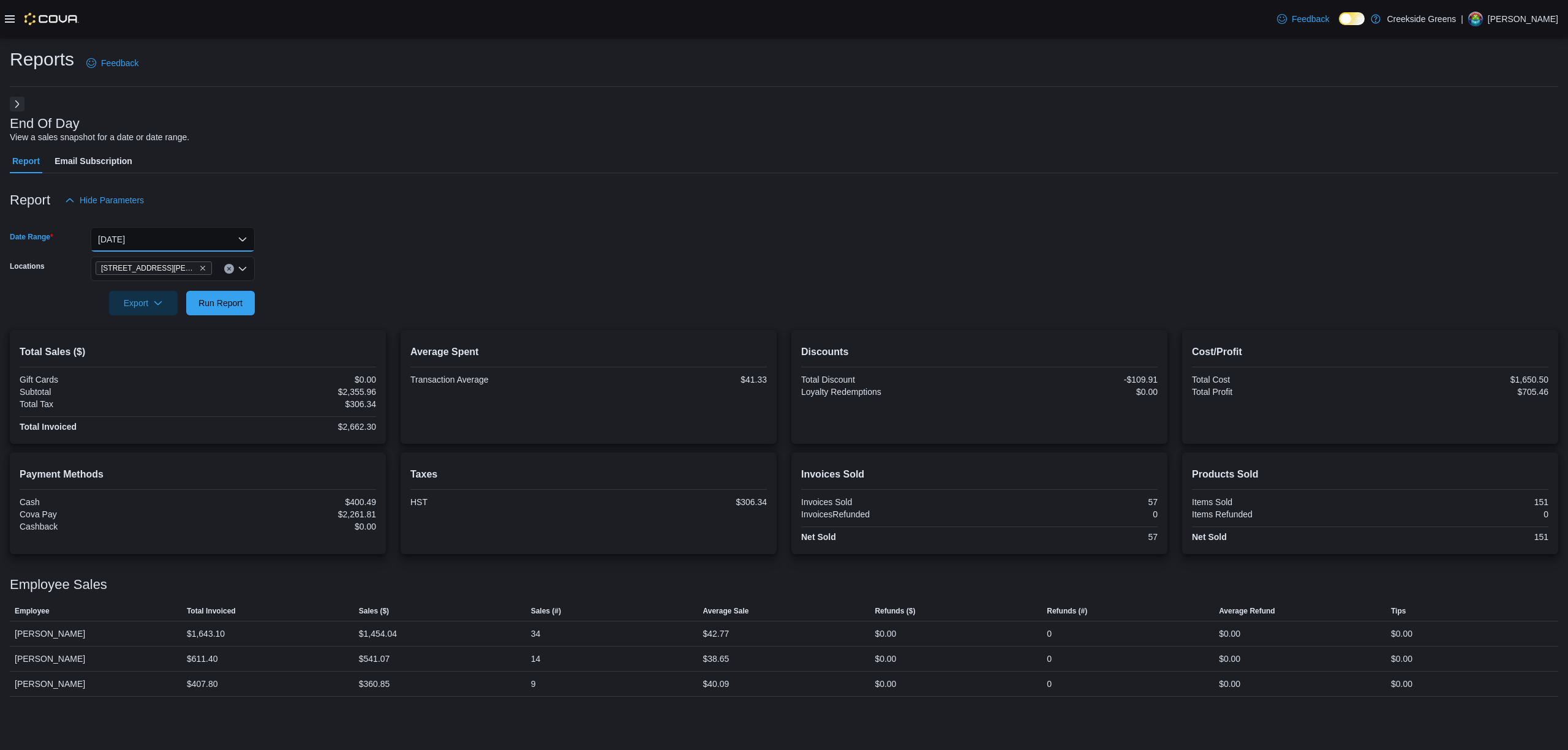
click at [118, 233] on button "[DATE]" at bounding box center [172, 239] width 164 height 25
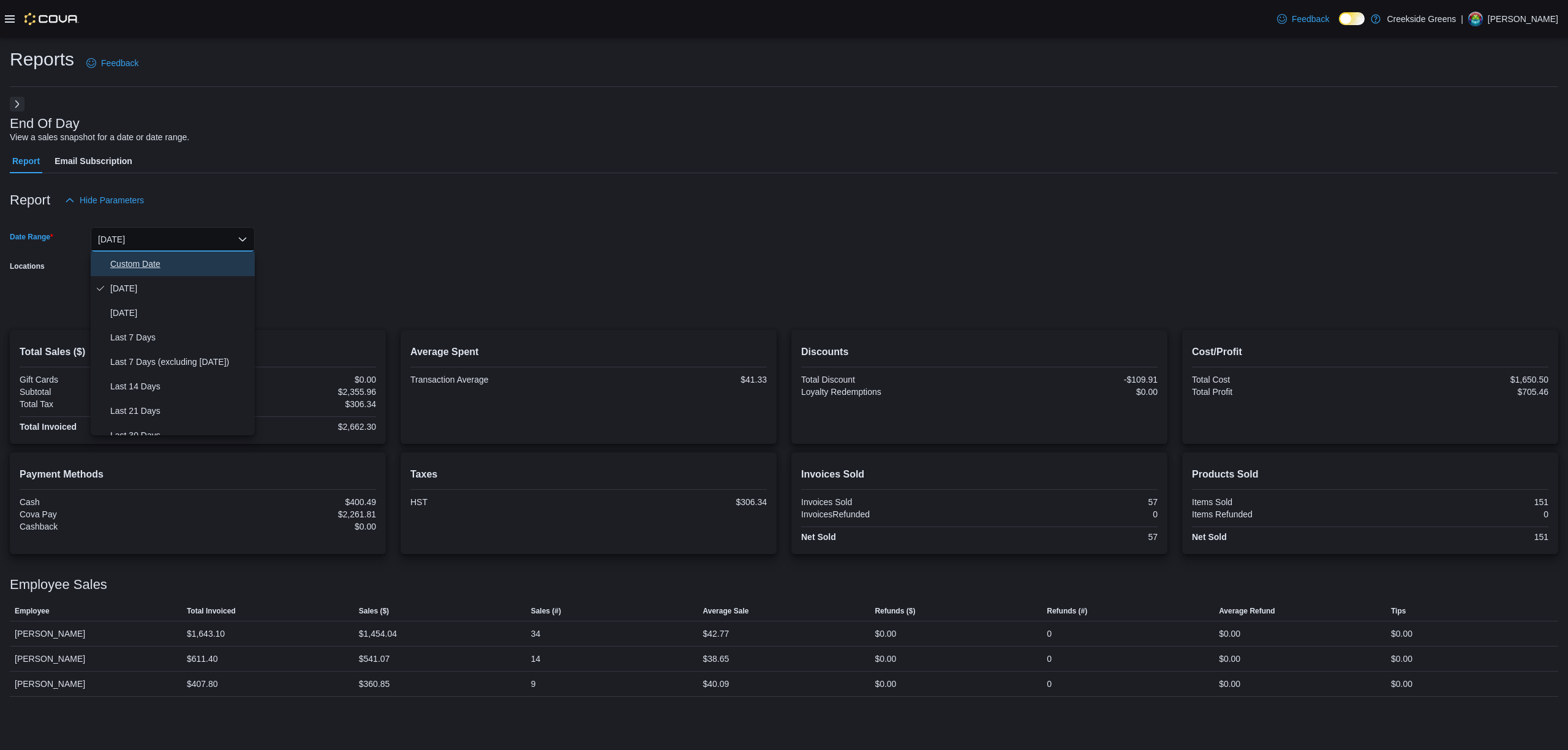
click at [131, 256] on span "Custom Date" at bounding box center [180, 263] width 140 height 14
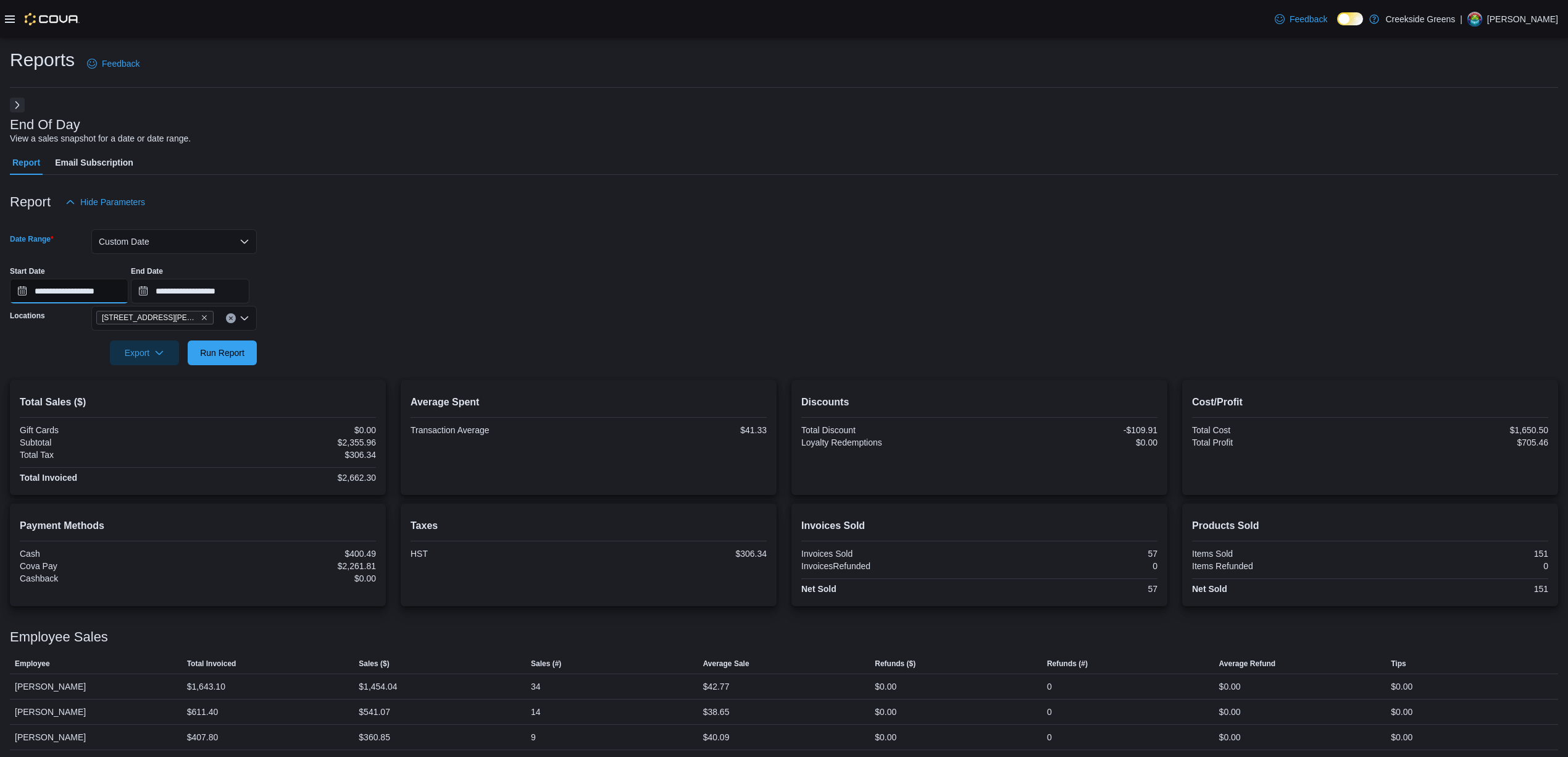
click at [105, 290] on input "**********" at bounding box center [70, 290] width 119 height 25
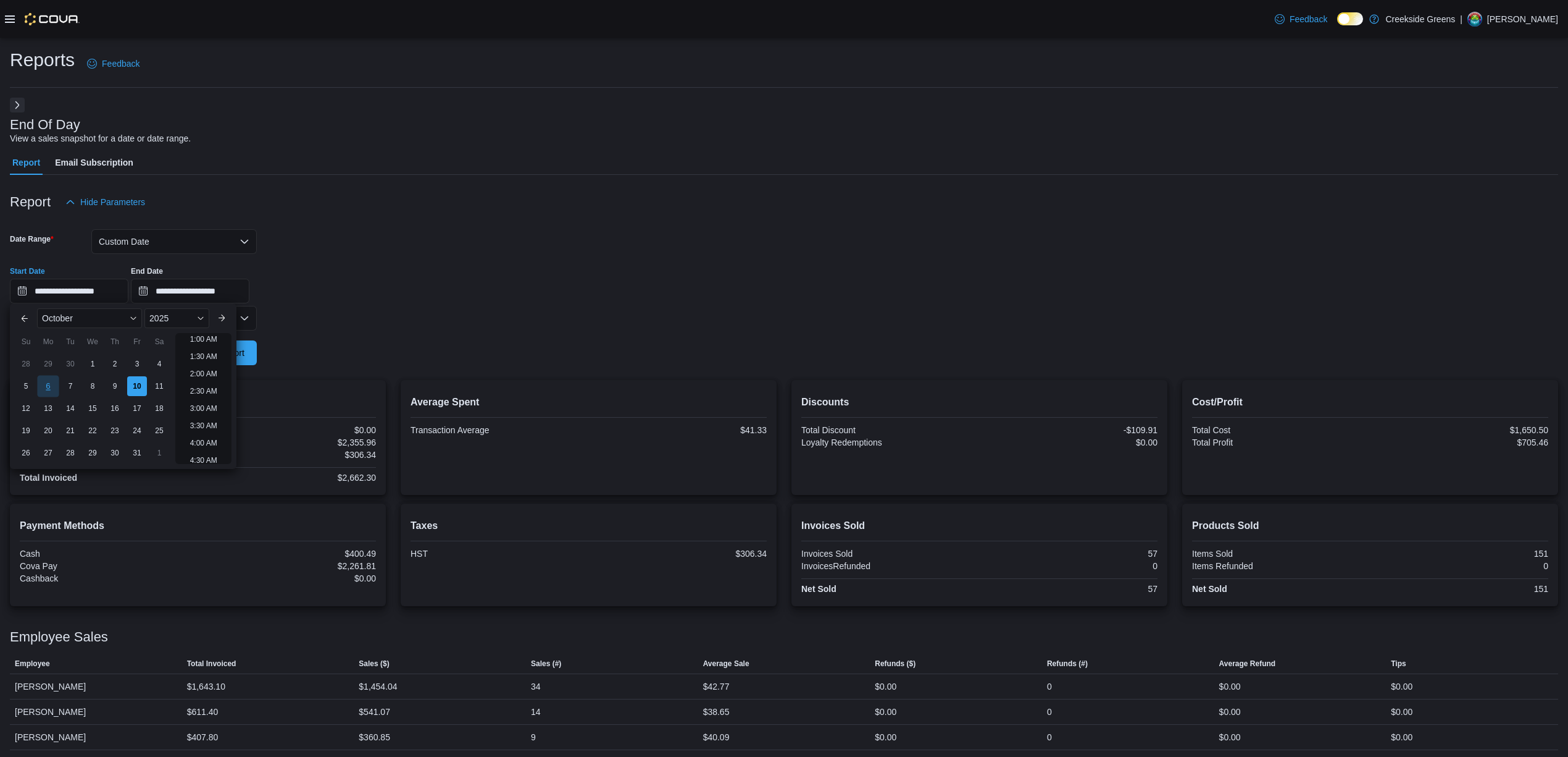
click at [45, 386] on div "6" at bounding box center [47, 386] width 21 height 21
type input "**********"
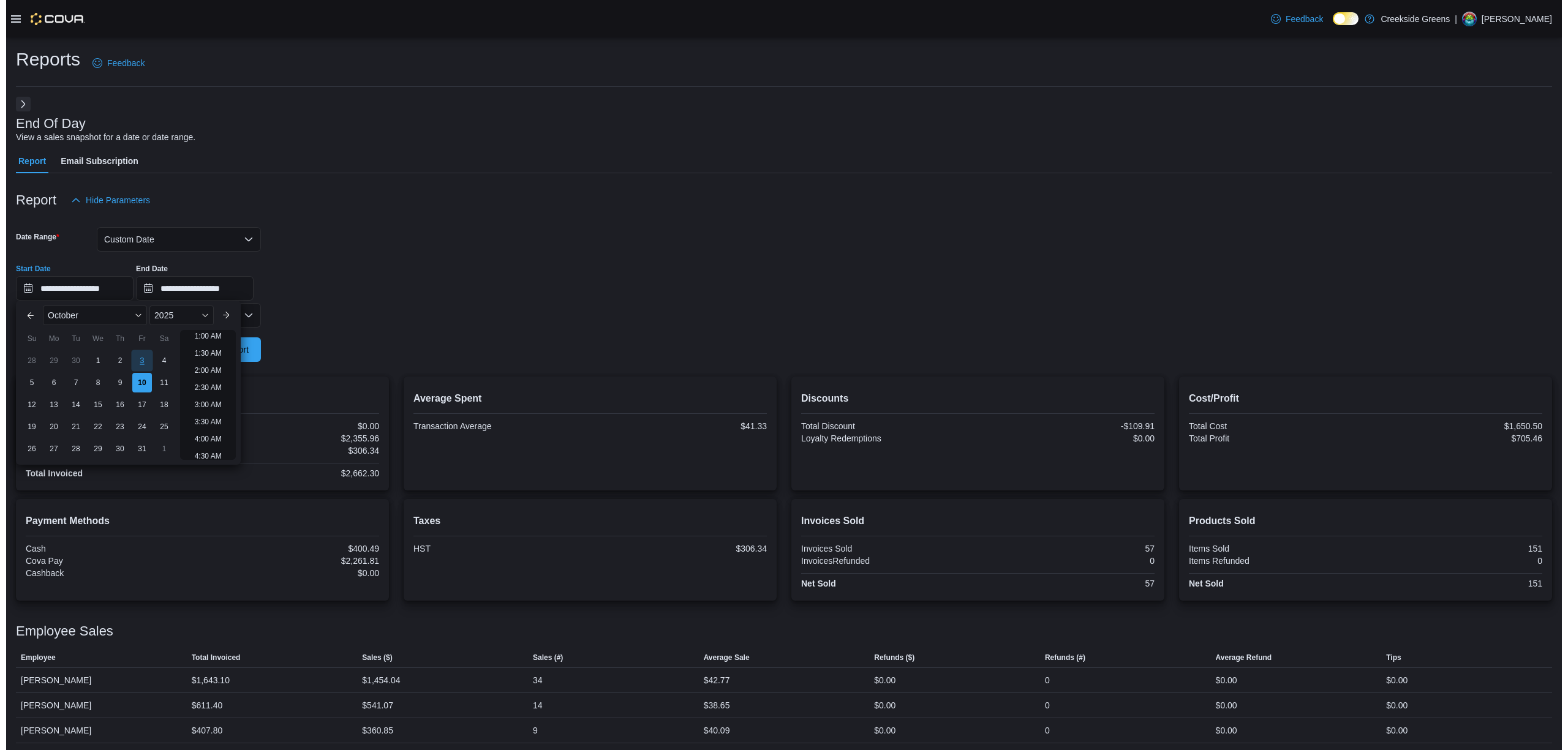
scroll to position [3, 0]
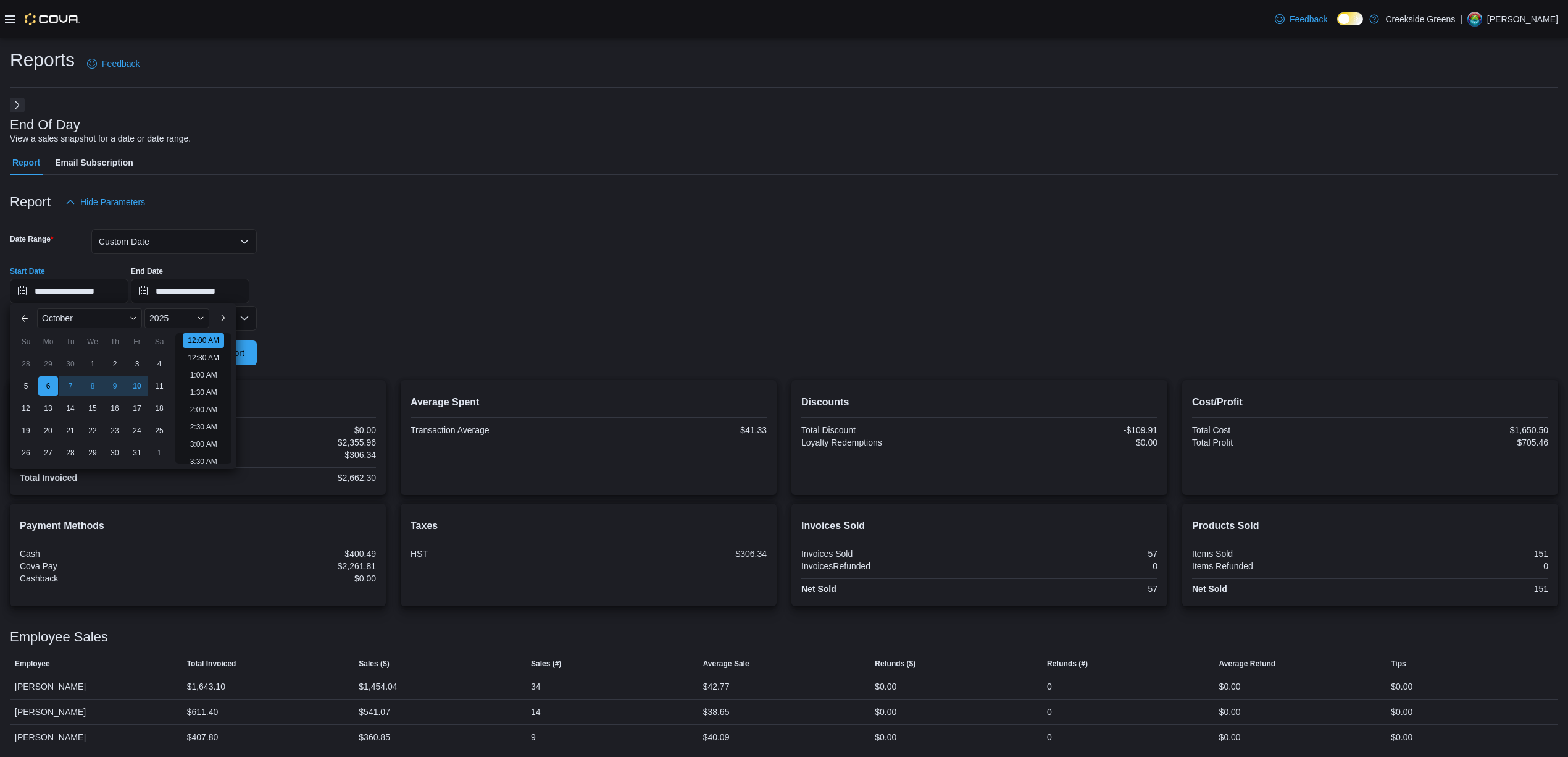
click at [412, 330] on form "**********" at bounding box center [784, 290] width 1548 height 150
click at [215, 361] on span "Run Report" at bounding box center [222, 351] width 54 height 25
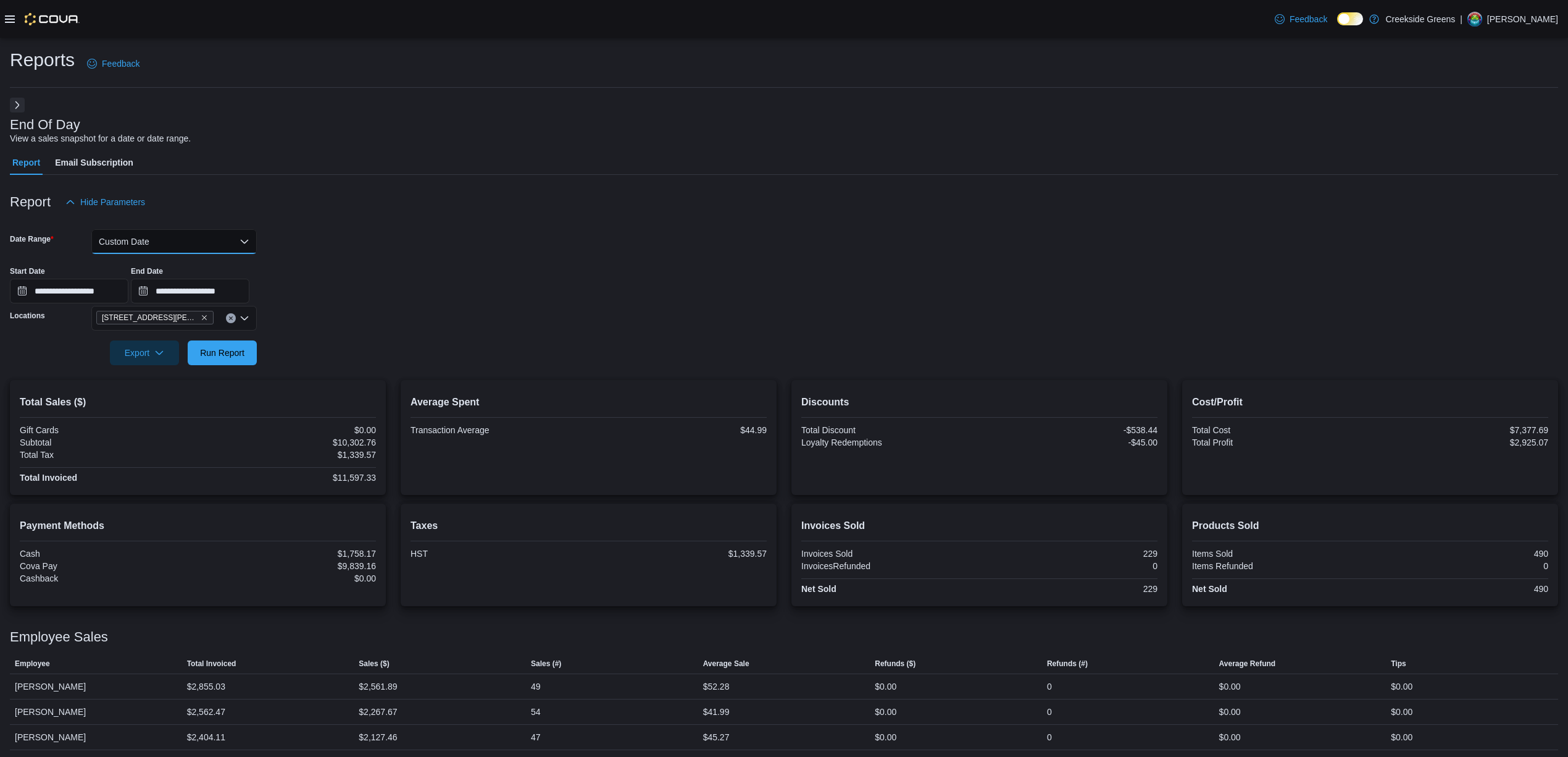
click at [179, 245] on button "Custom Date" at bounding box center [173, 241] width 166 height 25
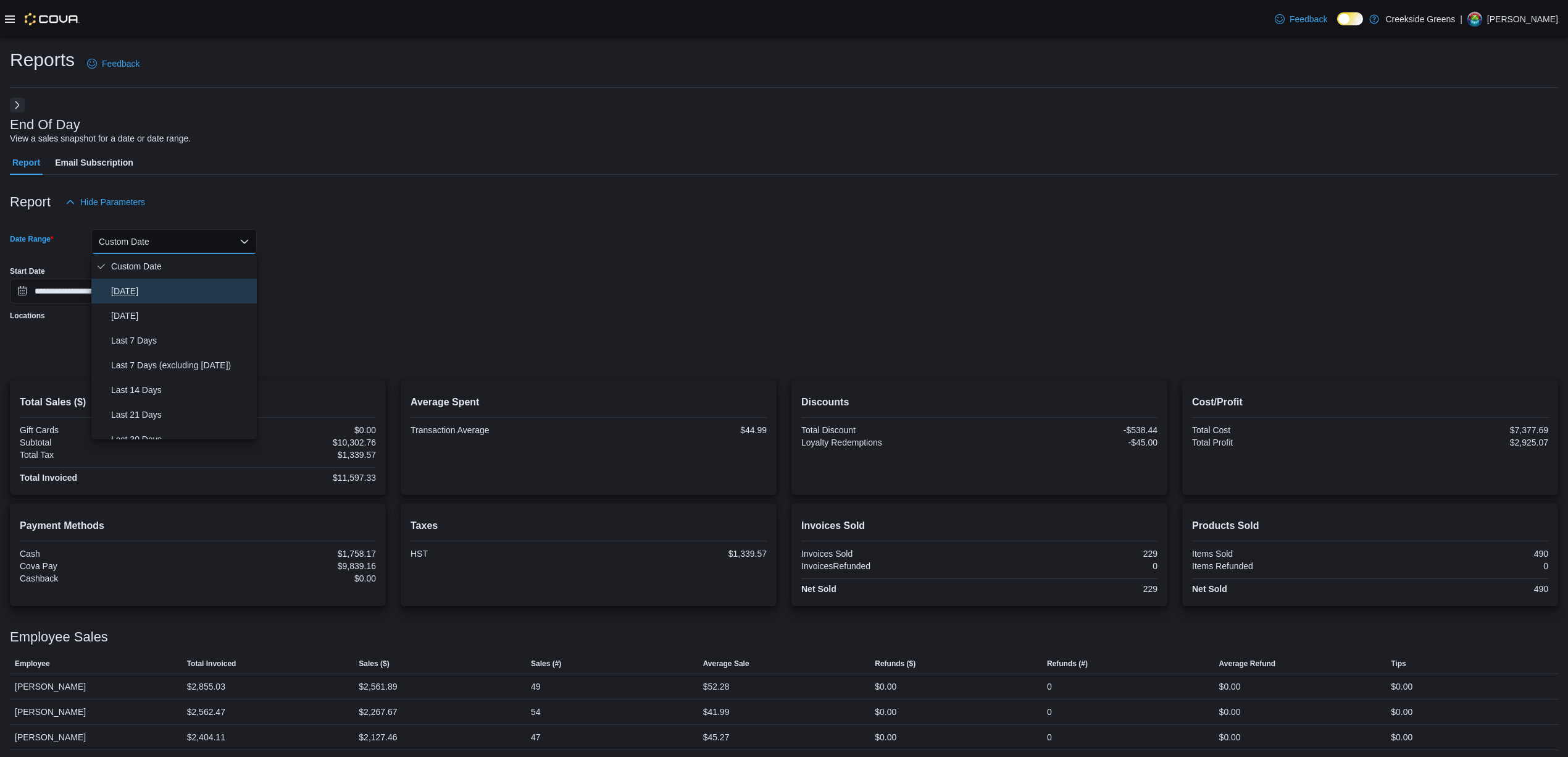
click at [138, 296] on span "[DATE]" at bounding box center [181, 290] width 141 height 15
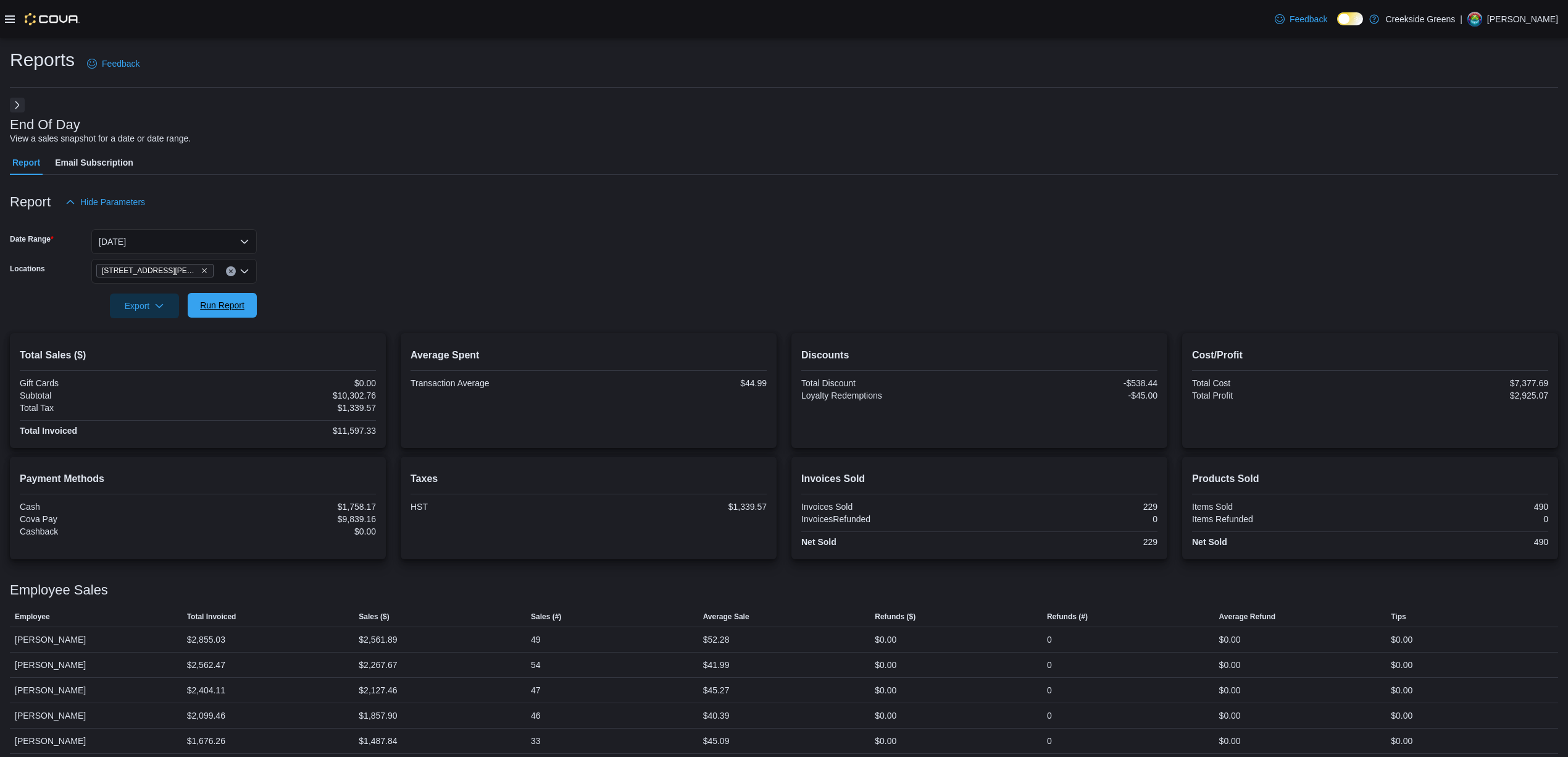
click at [231, 302] on span "Run Report" at bounding box center [222, 305] width 45 height 12
